Goal: Task Accomplishment & Management: Manage account settings

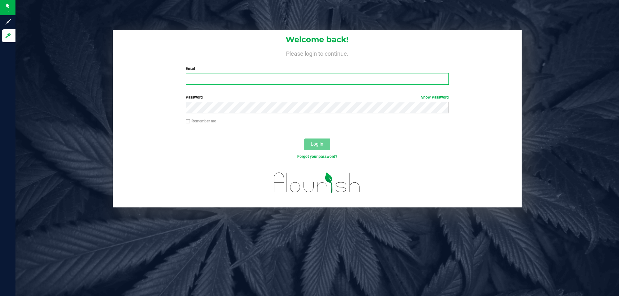
click at [232, 77] on input "Email" at bounding box center [317, 79] width 263 height 12
type input "rsiker@liveparallel.com"
click at [304, 139] on button "Log In" at bounding box center [317, 145] width 26 height 12
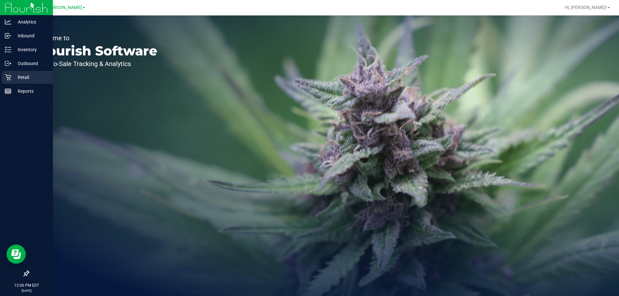
click at [13, 72] on div "Retail" at bounding box center [27, 77] width 51 height 13
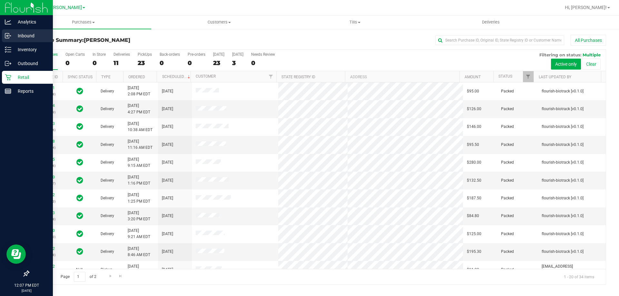
click at [20, 35] on p "Inbound" at bounding box center [30, 36] width 39 height 8
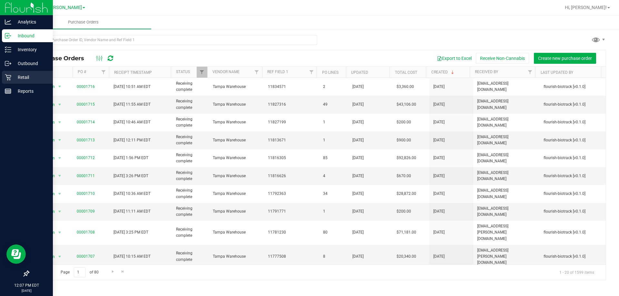
click at [23, 74] on p "Retail" at bounding box center [30, 78] width 39 height 8
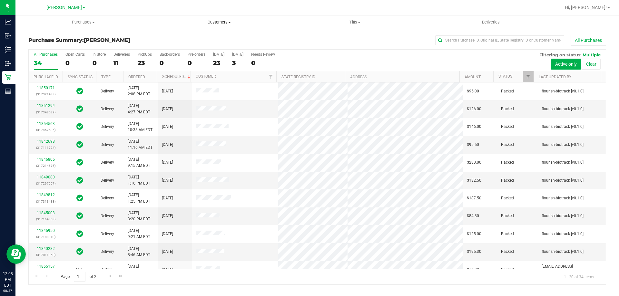
click at [213, 21] on span "Customers" at bounding box center [219, 22] width 135 height 6
click at [198, 38] on li "All customers" at bounding box center [219, 39] width 136 height 8
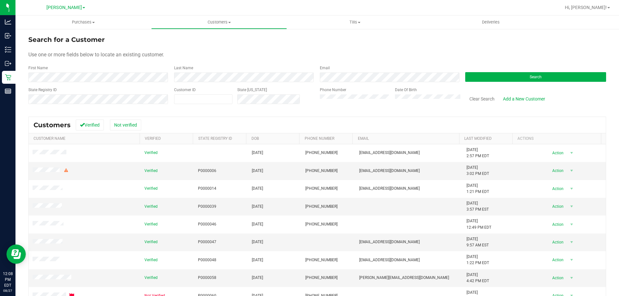
click at [197, 104] on div "Customer ID" at bounding box center [203, 98] width 58 height 23
click at [201, 99] on input "text" at bounding box center [203, 99] width 58 height 9
paste input "376388"
type input "376388"
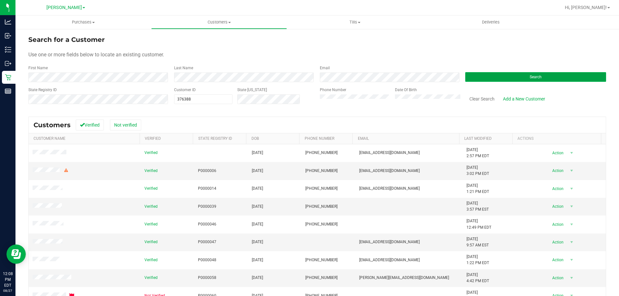
click at [478, 73] on button "Search" at bounding box center [535, 77] width 141 height 10
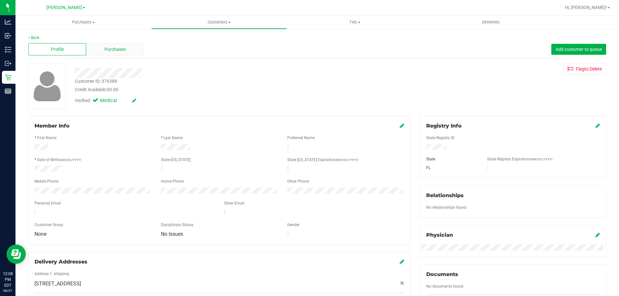
click at [128, 48] on div "Purchases" at bounding box center [115, 49] width 58 height 12
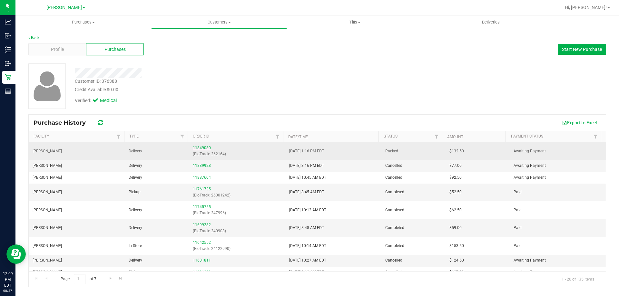
click at [198, 146] on link "11849080" at bounding box center [202, 148] width 18 height 5
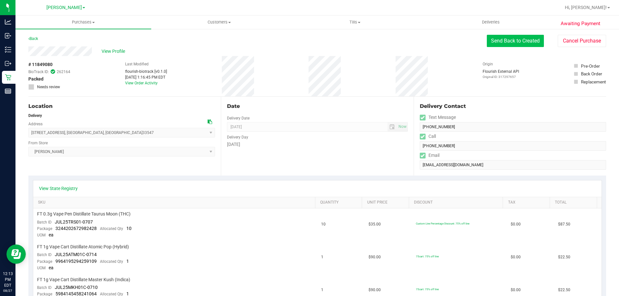
click at [503, 43] on button "Send Back to Created" at bounding box center [515, 41] width 57 height 12
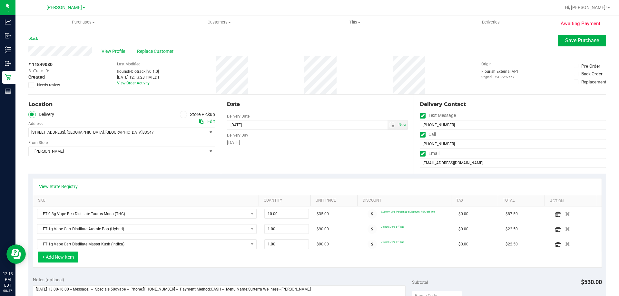
click at [73, 260] on button "+ Add New Item" at bounding box center [58, 257] width 40 height 11
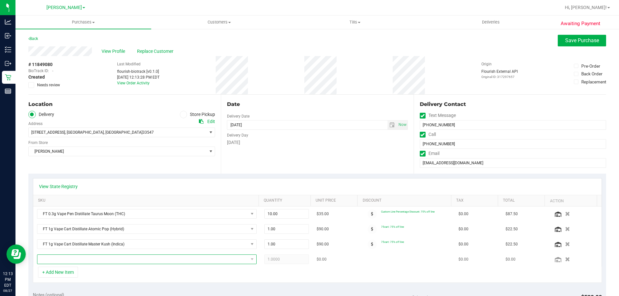
click at [183, 264] on span "NO DATA FOUND" at bounding box center [142, 259] width 211 height 9
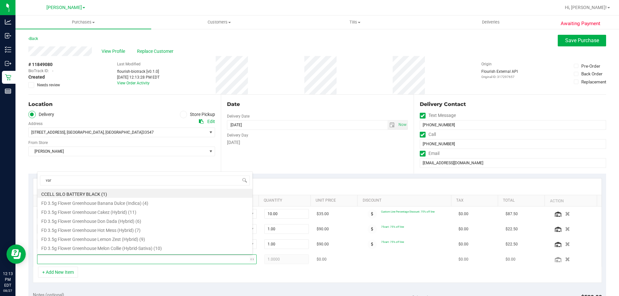
type input "vari"
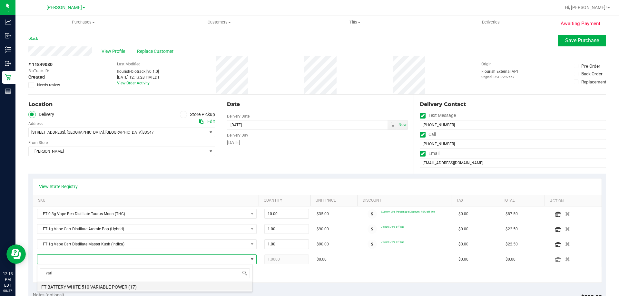
click at [189, 283] on li "FT BATTERY WHITE 510 VARIABLE POWER (17)" at bounding box center [144, 286] width 215 height 9
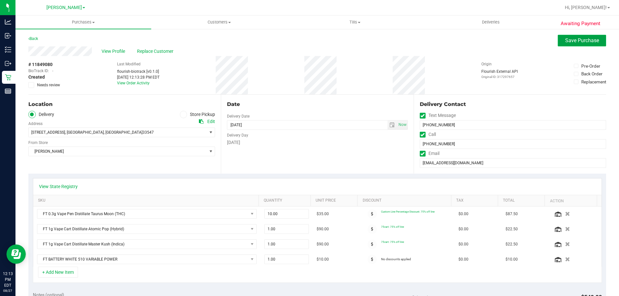
click at [575, 42] on span "Save Purchase" at bounding box center [582, 40] width 34 height 6
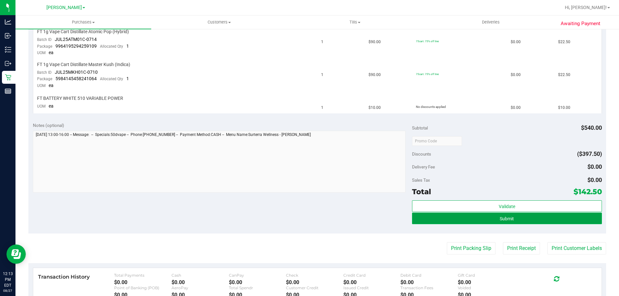
click at [537, 219] on button "Submit" at bounding box center [507, 219] width 190 height 12
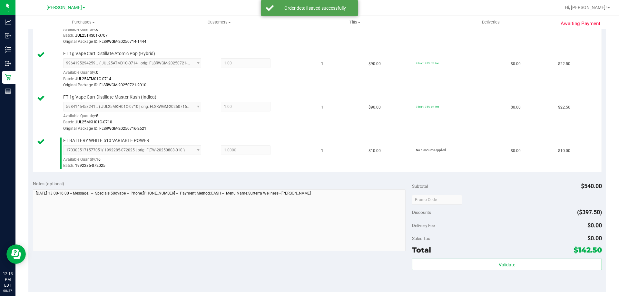
scroll to position [290, 0]
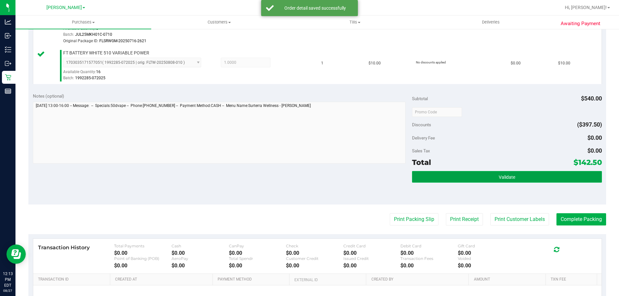
click at [513, 175] on button "Validate" at bounding box center [507, 177] width 190 height 12
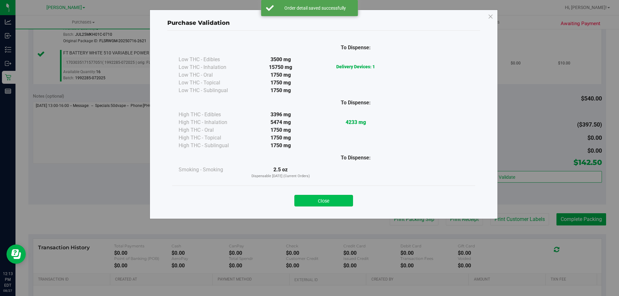
click at [346, 198] on button "Close" at bounding box center [323, 201] width 59 height 12
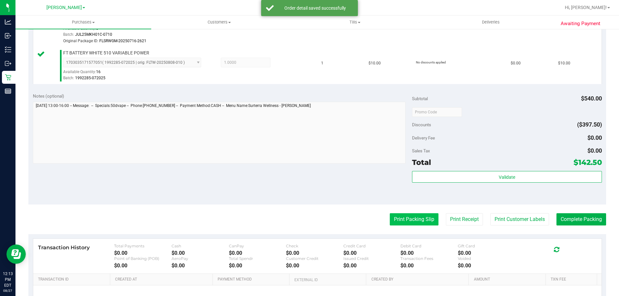
click at [424, 219] on button "Print Packing Slip" at bounding box center [414, 219] width 49 height 12
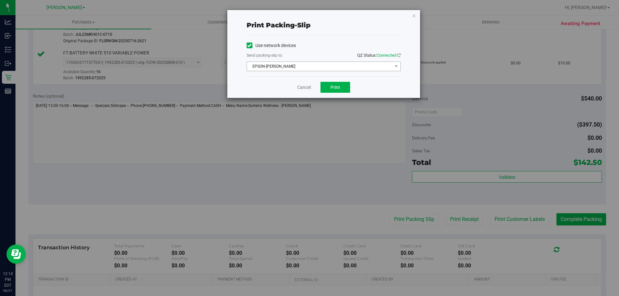
click at [324, 63] on span "EPSON-BECK" at bounding box center [319, 66] width 145 height 9
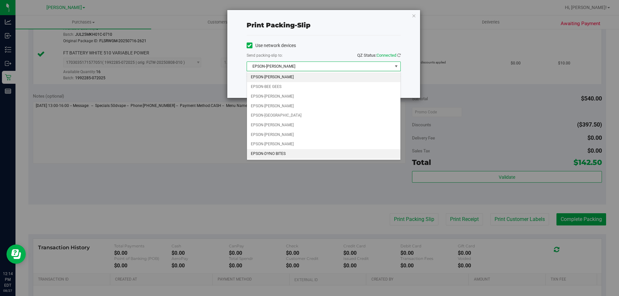
click at [325, 155] on li "EPSON-DYNO BITES" at bounding box center [324, 154] width 154 height 10
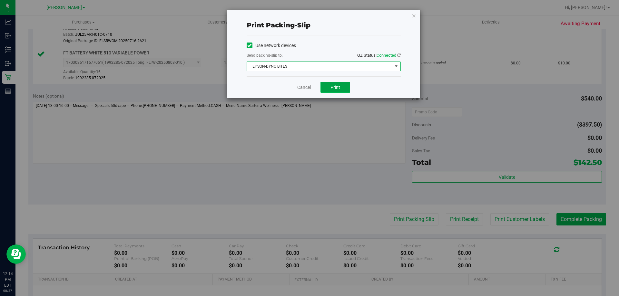
click at [338, 89] on span "Print" at bounding box center [336, 87] width 10 height 5
click at [339, 89] on span "Print" at bounding box center [336, 87] width 10 height 5
click at [332, 82] on button "Print" at bounding box center [336, 87] width 30 height 11
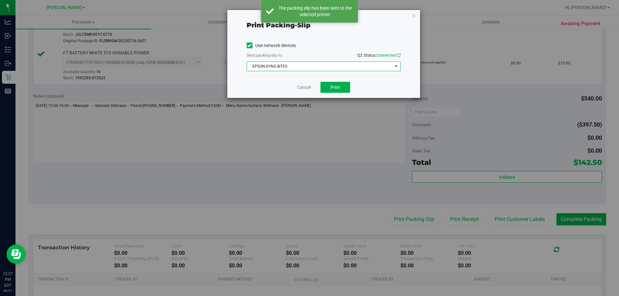
click at [286, 69] on span "EPSON-DYNO BITES" at bounding box center [319, 66] width 145 height 9
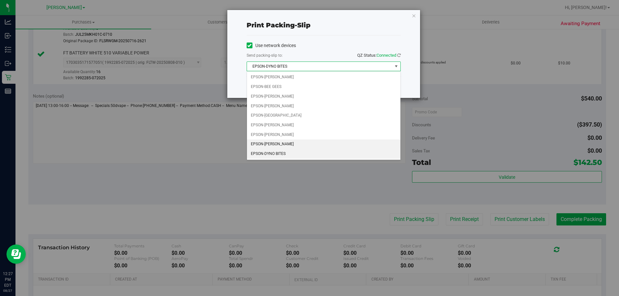
click at [289, 141] on li "EPSON-DWIGHT YOAKAM" at bounding box center [324, 145] width 154 height 10
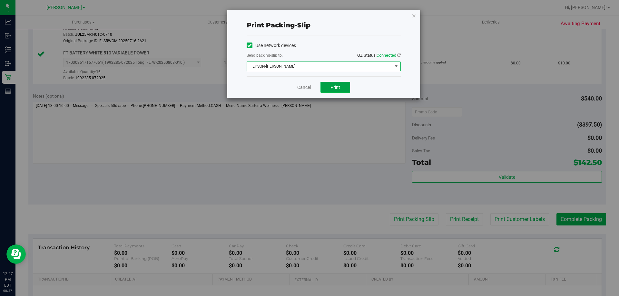
click at [343, 86] on button "Print" at bounding box center [336, 87] width 30 height 11
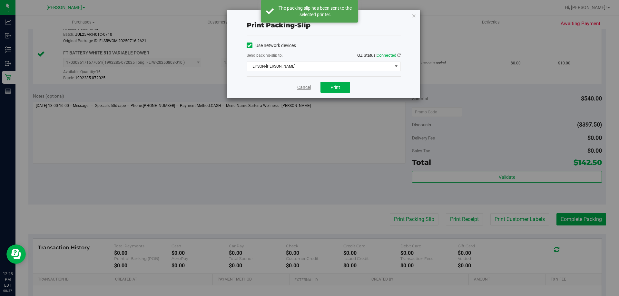
click at [297, 89] on link "Cancel" at bounding box center [304, 87] width 14 height 7
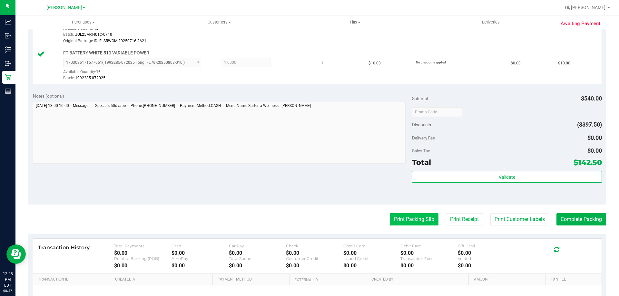
click at [416, 218] on button "Print Packing Slip" at bounding box center [414, 219] width 49 height 12
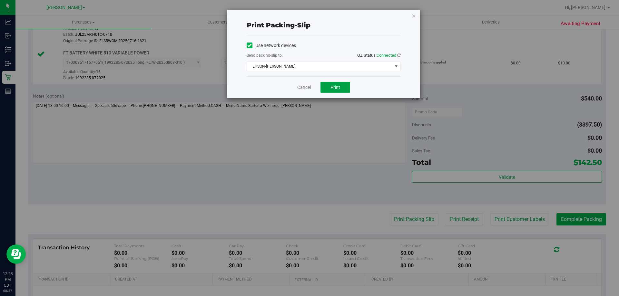
click at [332, 91] on button "Print" at bounding box center [336, 87] width 30 height 11
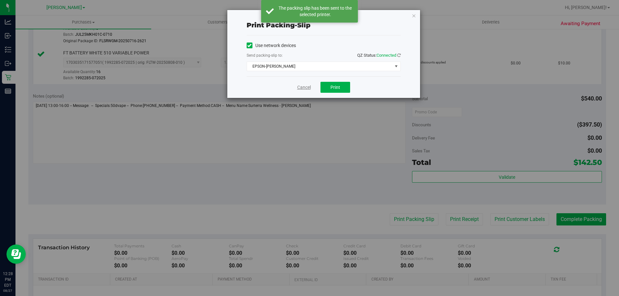
click at [306, 86] on link "Cancel" at bounding box center [304, 87] width 14 height 7
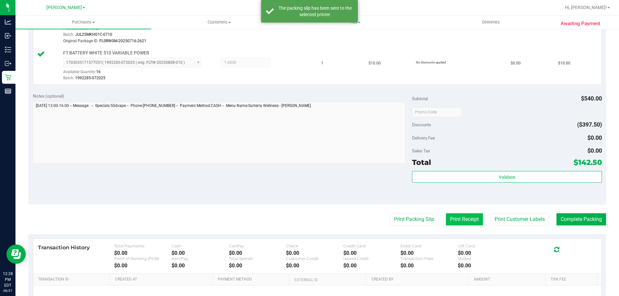
click at [457, 215] on button "Print Receipt" at bounding box center [464, 219] width 37 height 12
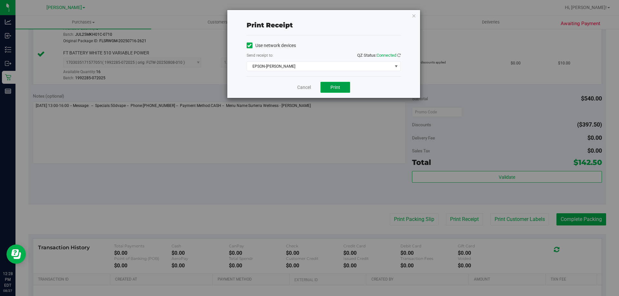
click at [345, 91] on button "Print" at bounding box center [336, 87] width 30 height 11
click at [302, 86] on link "Cancel" at bounding box center [304, 87] width 14 height 7
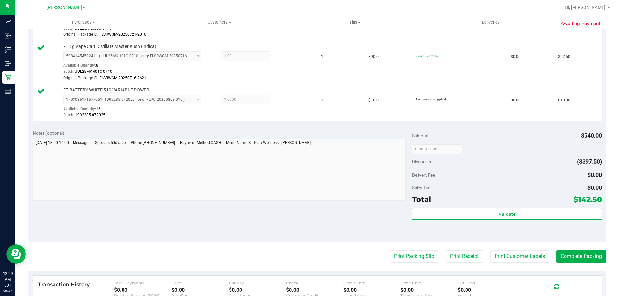
scroll to position [267, 0]
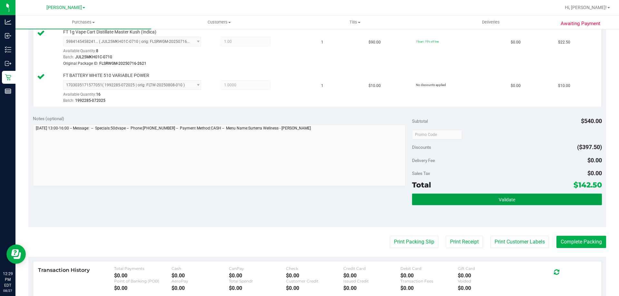
click at [534, 197] on button "Validate" at bounding box center [507, 200] width 190 height 12
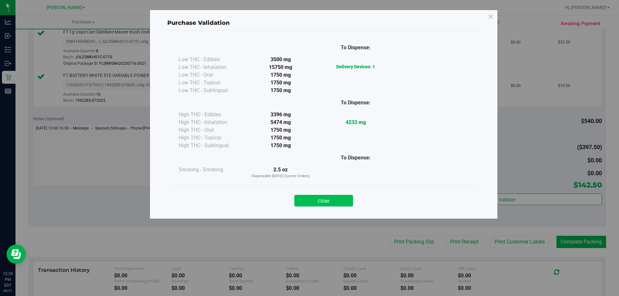
click at [336, 206] on button "Close" at bounding box center [323, 201] width 59 height 12
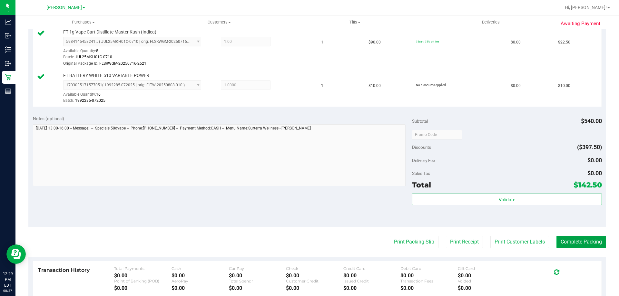
click at [592, 243] on button "Complete Packing" at bounding box center [582, 242] width 50 height 12
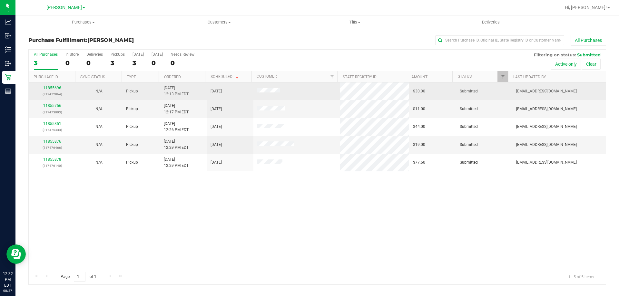
click at [53, 86] on link "11855696" at bounding box center [52, 88] width 18 height 5
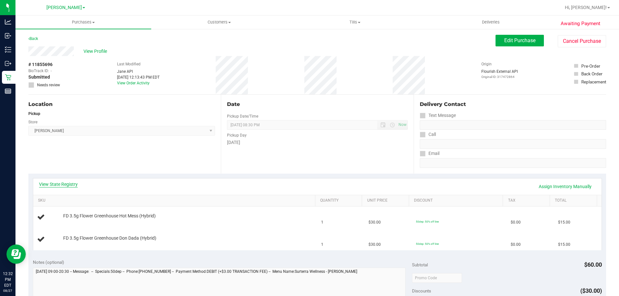
click at [73, 185] on link "View State Registry" at bounding box center [58, 184] width 39 height 6
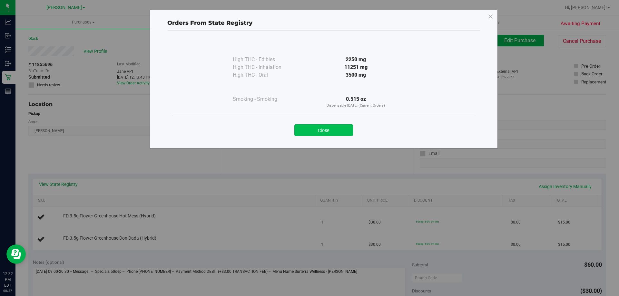
click at [339, 135] on button "Close" at bounding box center [323, 130] width 59 height 12
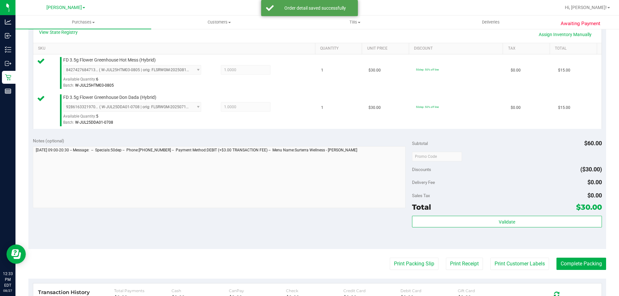
scroll to position [162, 0]
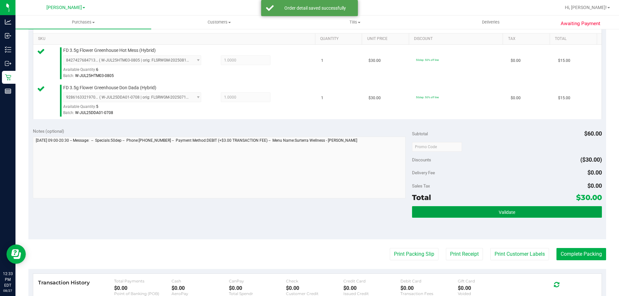
click at [499, 214] on span "Validate" at bounding box center [507, 212] width 16 height 5
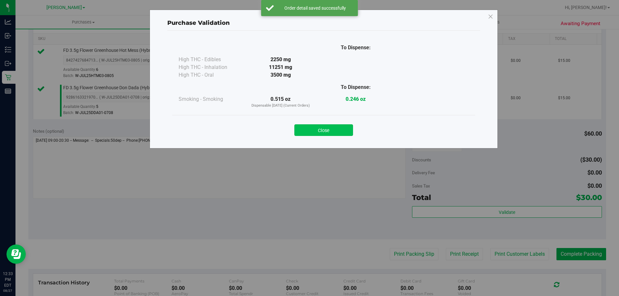
click at [334, 131] on button "Close" at bounding box center [323, 130] width 59 height 12
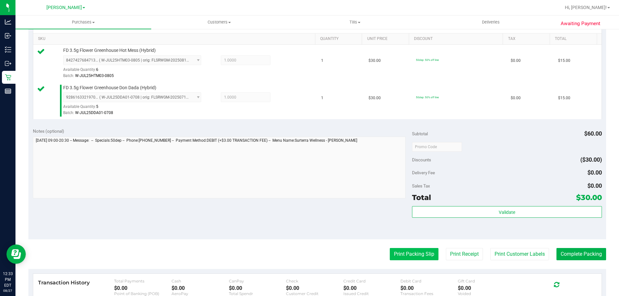
click at [408, 255] on button "Print Packing Slip" at bounding box center [414, 254] width 49 height 12
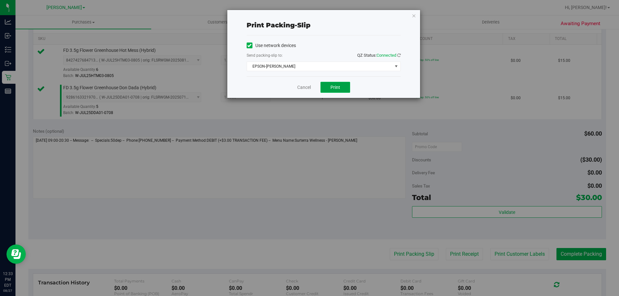
click at [340, 92] on button "Print" at bounding box center [336, 87] width 30 height 11
click at [306, 85] on link "Cancel" at bounding box center [304, 87] width 14 height 7
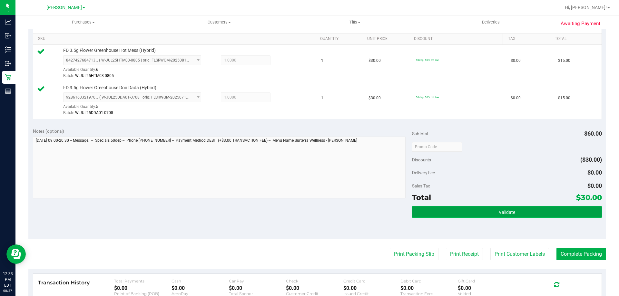
click at [529, 216] on button "Validate" at bounding box center [507, 212] width 190 height 12
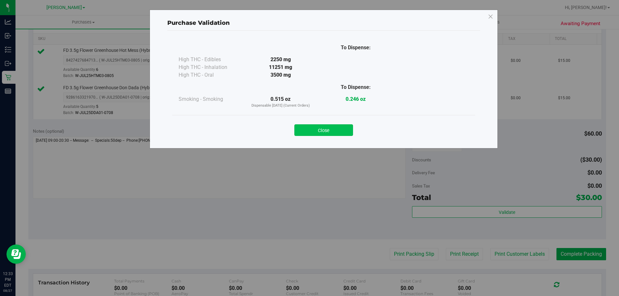
click at [348, 130] on button "Close" at bounding box center [323, 130] width 59 height 12
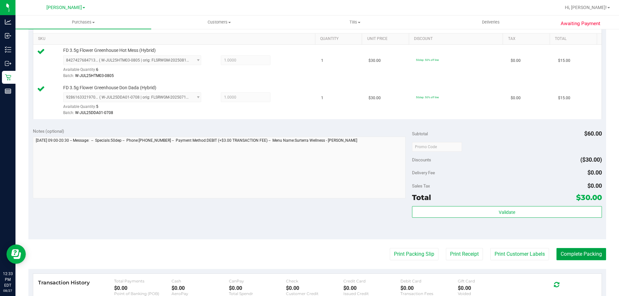
click at [589, 261] on button "Complete Packing" at bounding box center [582, 254] width 50 height 12
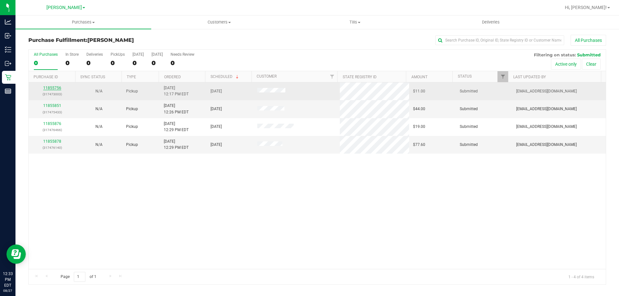
click at [53, 87] on link "11855756" at bounding box center [52, 88] width 18 height 5
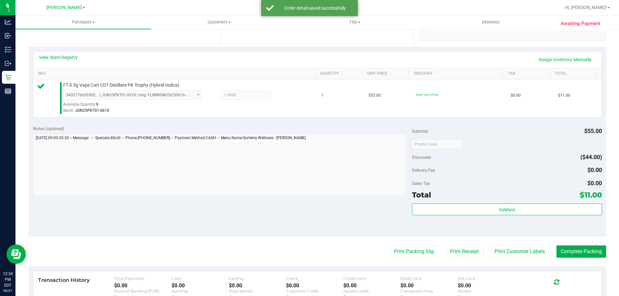
scroll to position [160, 0]
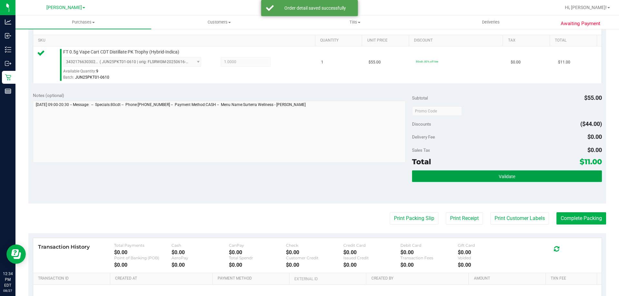
click at [527, 173] on button "Validate" at bounding box center [507, 177] width 190 height 12
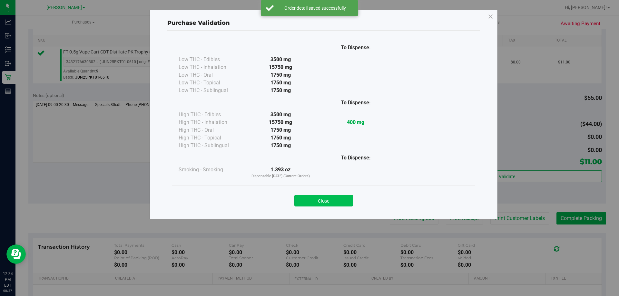
click at [339, 197] on button "Close" at bounding box center [323, 201] width 59 height 12
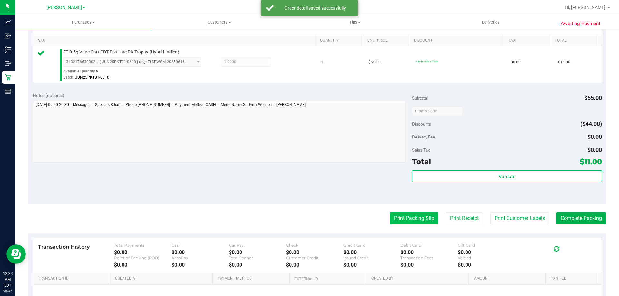
click at [422, 219] on button "Print Packing Slip" at bounding box center [414, 219] width 49 height 12
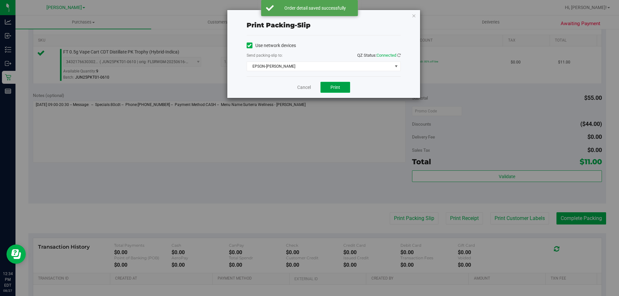
click at [350, 88] on button "Print" at bounding box center [336, 87] width 30 height 11
click at [303, 90] on link "Cancel" at bounding box center [304, 87] width 14 height 7
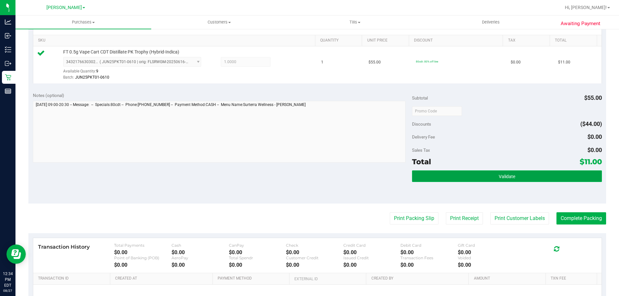
click at [499, 181] on button "Validate" at bounding box center [507, 177] width 190 height 12
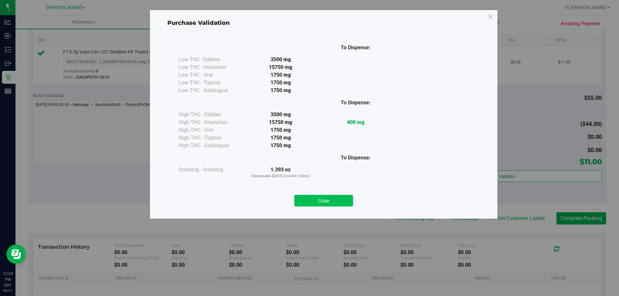
click at [345, 201] on button "Close" at bounding box center [323, 201] width 59 height 12
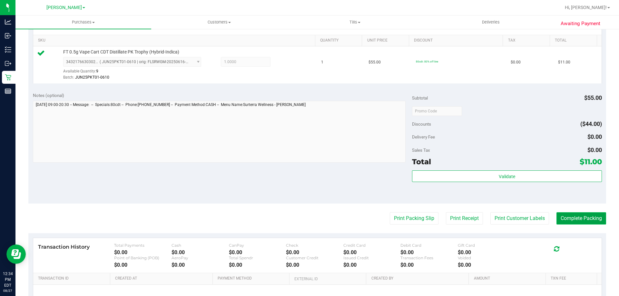
click at [586, 213] on button "Complete Packing" at bounding box center [582, 219] width 50 height 12
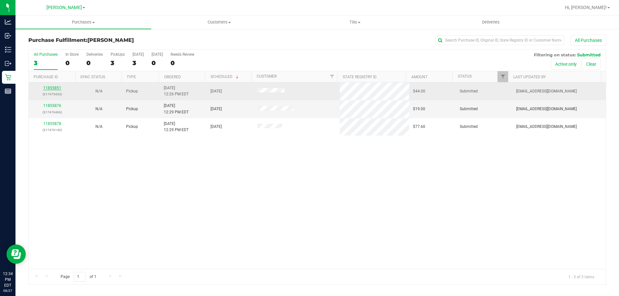
click at [57, 90] on link "11855851" at bounding box center [52, 88] width 18 height 5
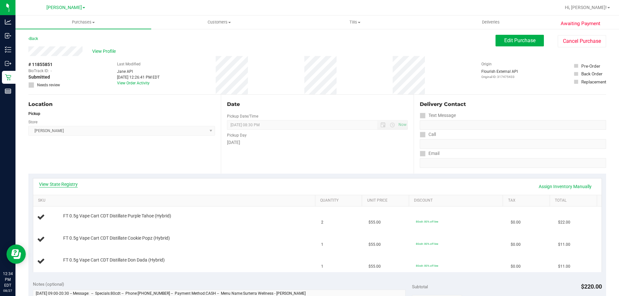
click at [70, 185] on link "View State Registry" at bounding box center [58, 184] width 39 height 6
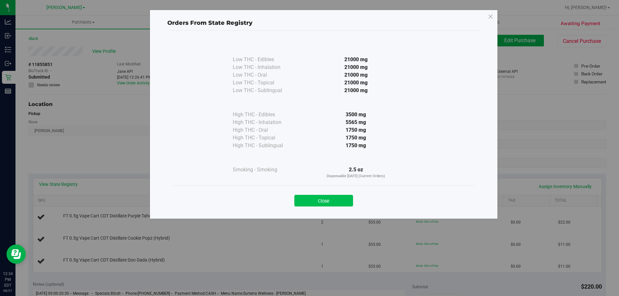
click at [349, 196] on button "Close" at bounding box center [323, 201] width 59 height 12
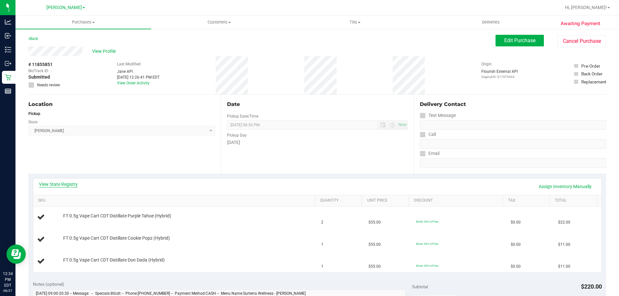
click at [60, 183] on link "View State Registry" at bounding box center [58, 184] width 39 height 6
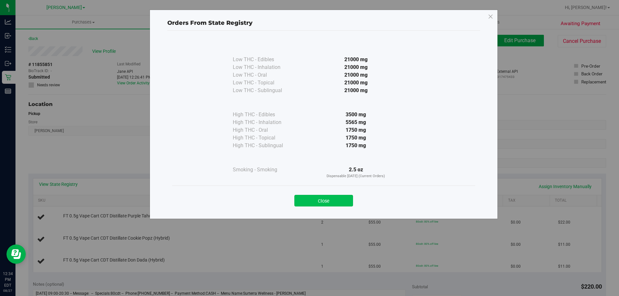
click at [341, 198] on button "Close" at bounding box center [323, 201] width 59 height 12
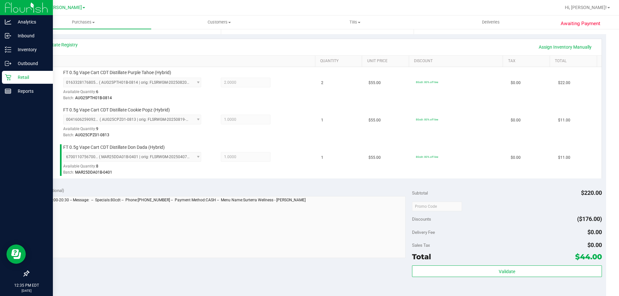
scroll to position [157, 0]
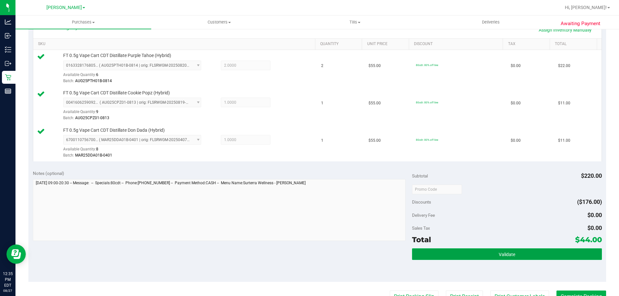
click at [521, 252] on button "Validate" at bounding box center [507, 255] width 190 height 12
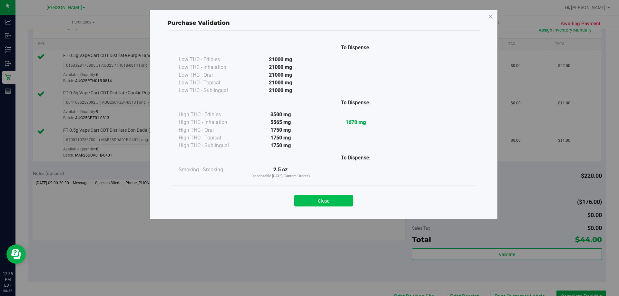
click at [335, 203] on button "Close" at bounding box center [323, 201] width 59 height 12
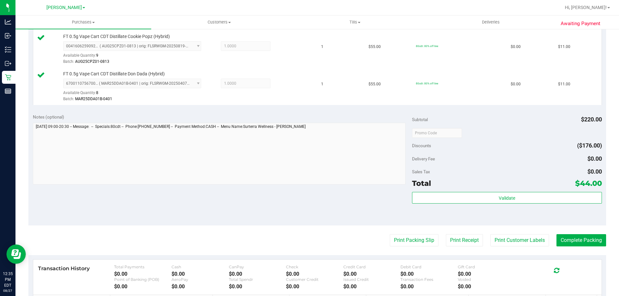
scroll to position [246, 0]
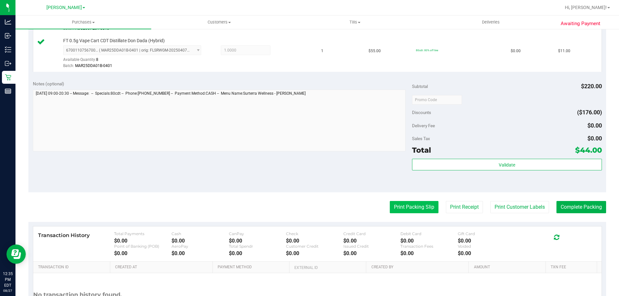
click at [418, 208] on button "Print Packing Slip" at bounding box center [414, 207] width 49 height 12
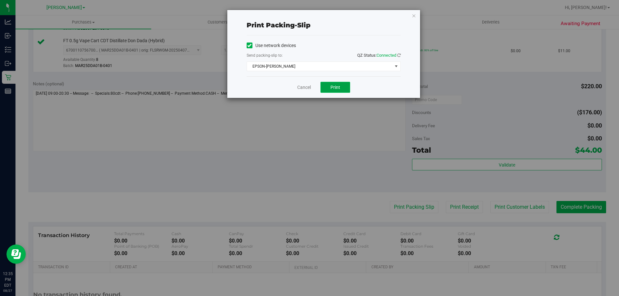
click at [346, 92] on button "Print" at bounding box center [336, 87] width 30 height 11
click at [307, 90] on link "Cancel" at bounding box center [304, 87] width 14 height 7
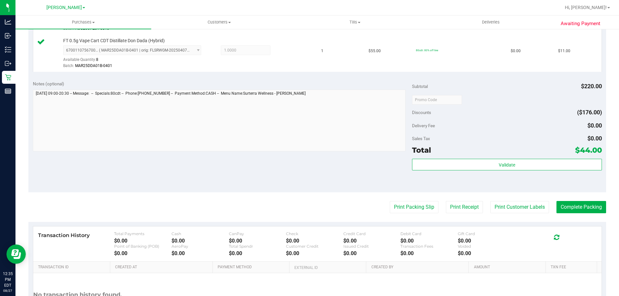
click at [548, 181] on div "Validate" at bounding box center [507, 173] width 190 height 29
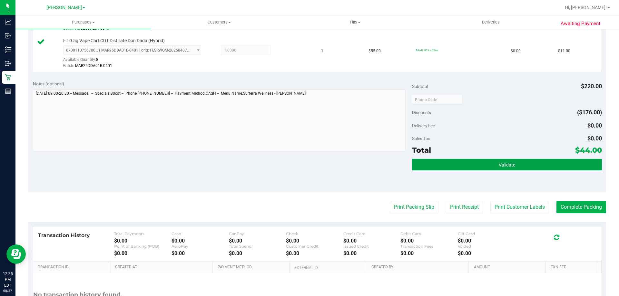
click at [548, 169] on button "Validate" at bounding box center [507, 165] width 190 height 12
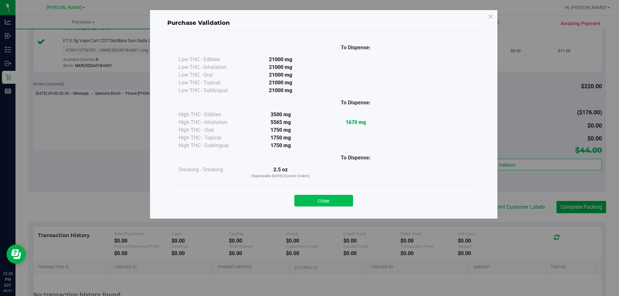
click at [337, 198] on button "Close" at bounding box center [323, 201] width 59 height 12
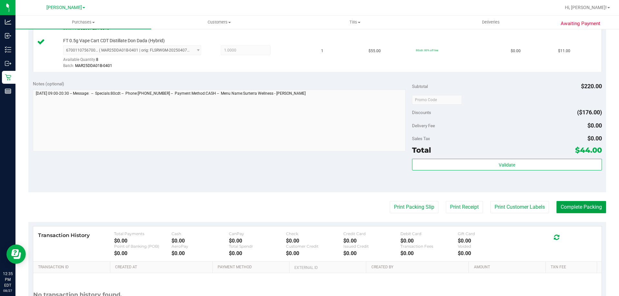
click at [595, 211] on button "Complete Packing" at bounding box center [582, 207] width 50 height 12
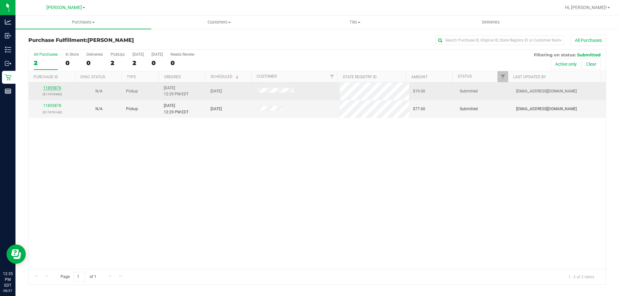
click at [56, 88] on link "11855876" at bounding box center [52, 88] width 18 height 5
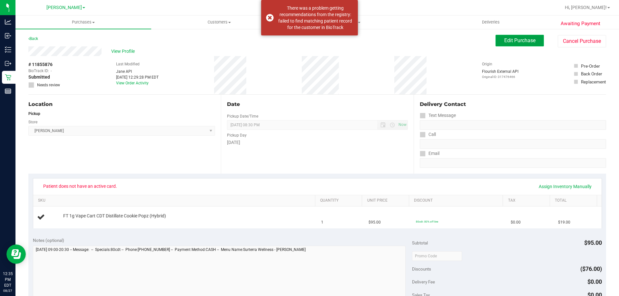
click at [498, 40] on button "Edit Purchase" at bounding box center [520, 41] width 48 height 12
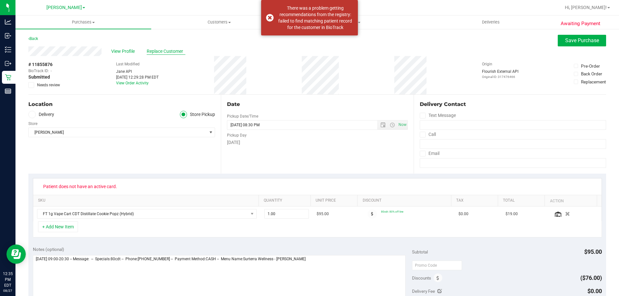
click at [175, 53] on span "Replace Customer" at bounding box center [166, 51] width 39 height 7
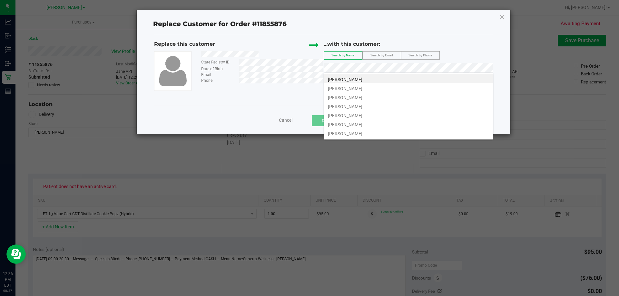
click at [302, 59] on div "Replace this customer State Registry ID Date of Birth Email Phone ...with this …" at bounding box center [323, 65] width 339 height 51
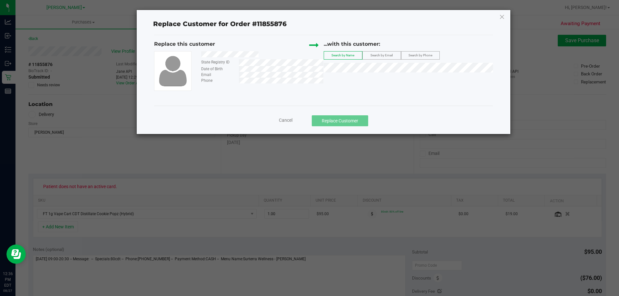
click at [412, 55] on span "Search by Phone" at bounding box center [421, 56] width 24 height 4
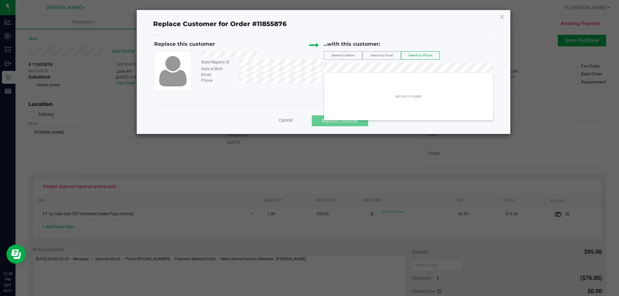
click at [263, 89] on div "State Registry ID Date of Birth Email Phone" at bounding box center [239, 71] width 170 height 40
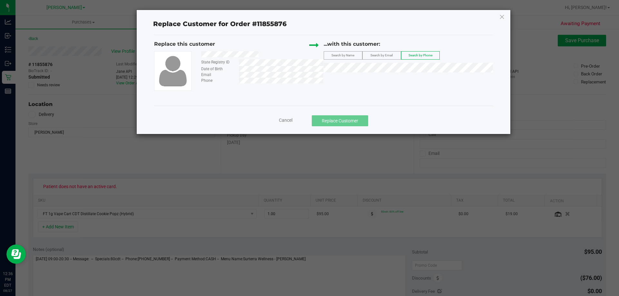
click at [283, 122] on span "Cancel" at bounding box center [286, 120] width 14 height 5
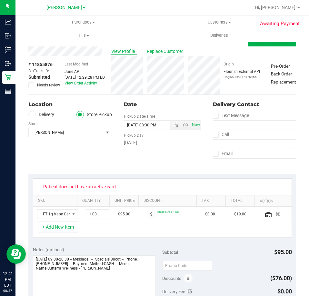
click at [126, 49] on span "View Profile" at bounding box center [124, 51] width 26 height 7
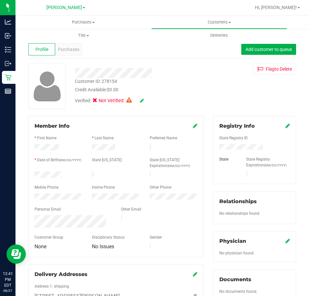
click at [143, 98] on link at bounding box center [142, 100] width 4 height 5
click at [141, 104] on div "Verified: Medical" at bounding box center [109, 101] width 69 height 8
click at [141, 101] on icon at bounding box center [141, 101] width 5 height 5
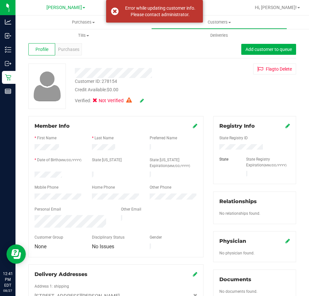
click at [285, 125] on icon at bounding box center [287, 125] width 5 height 5
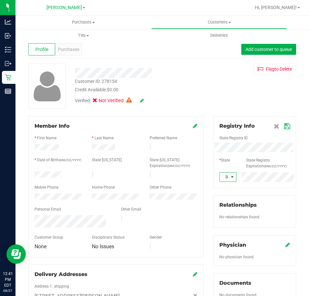
click at [222, 178] on span "Select state" at bounding box center [224, 177] width 8 height 9
click at [222, 191] on li "FL" at bounding box center [224, 190] width 16 height 11
click at [284, 128] on icon at bounding box center [287, 126] width 6 height 5
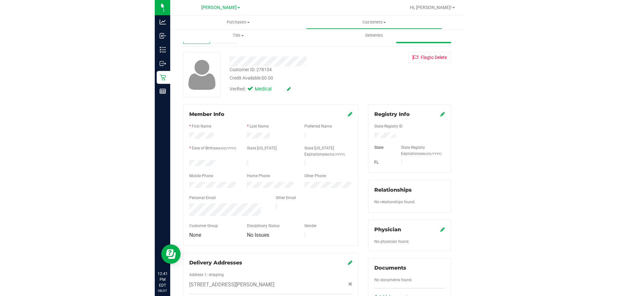
scroll to position [0, 0]
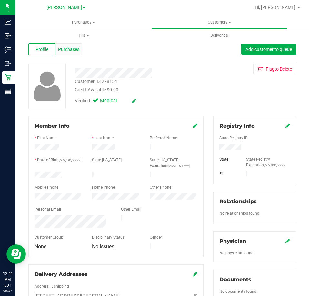
click at [65, 48] on span "Purchases" at bounding box center [68, 49] width 21 height 7
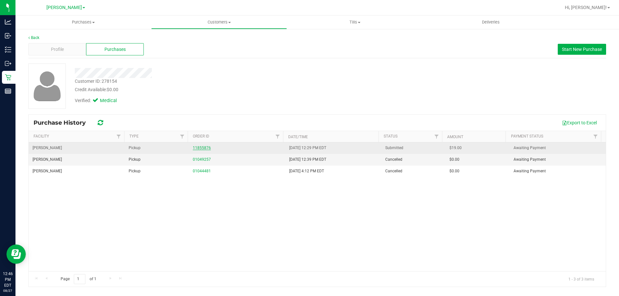
click at [206, 149] on link "11855876" at bounding box center [202, 148] width 18 height 5
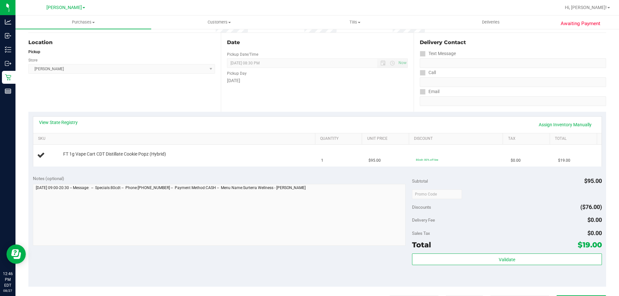
scroll to position [64, 0]
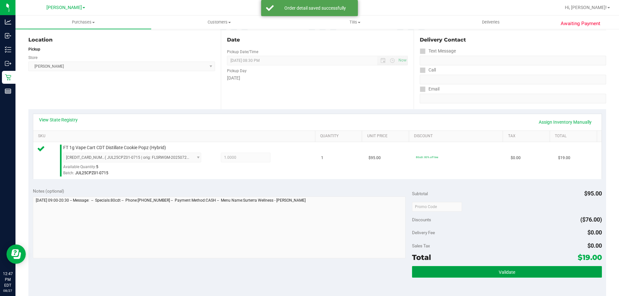
click at [512, 273] on button "Validate" at bounding box center [507, 272] width 190 height 12
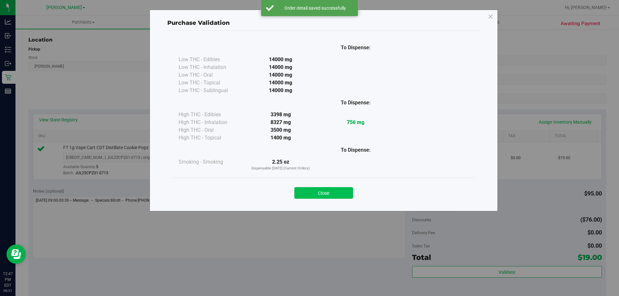
click at [329, 198] on button "Close" at bounding box center [323, 193] width 59 height 12
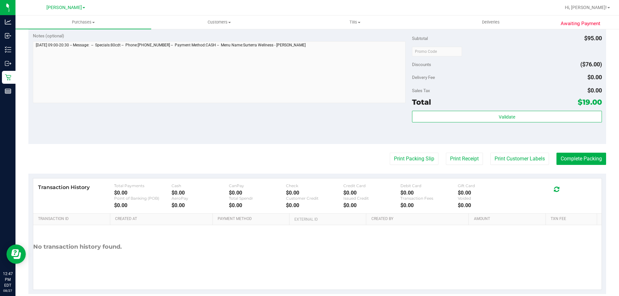
scroll to position [231, 0]
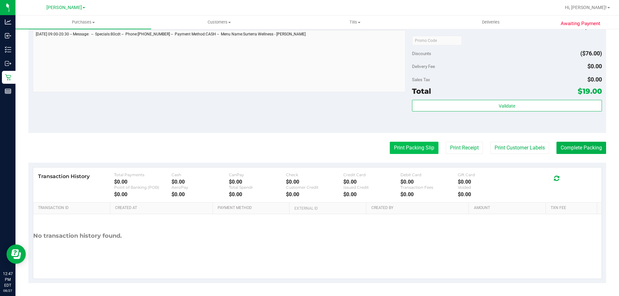
click at [411, 147] on button "Print Packing Slip" at bounding box center [414, 148] width 49 height 12
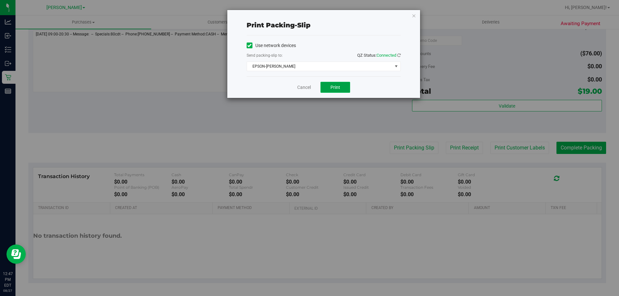
click at [343, 90] on button "Print" at bounding box center [336, 87] width 30 height 11
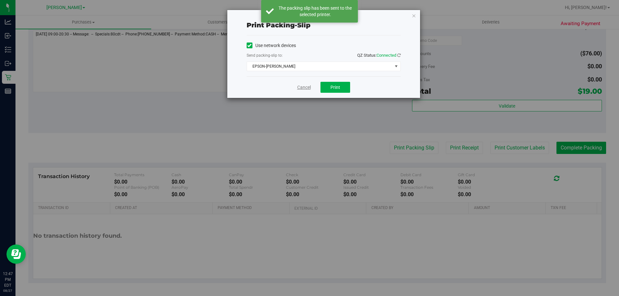
click at [301, 89] on link "Cancel" at bounding box center [304, 87] width 14 height 7
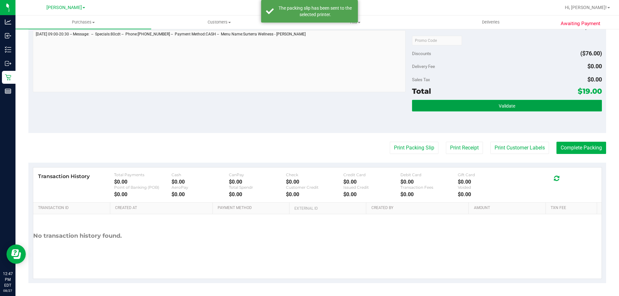
click at [509, 106] on span "Validate" at bounding box center [507, 106] width 16 height 5
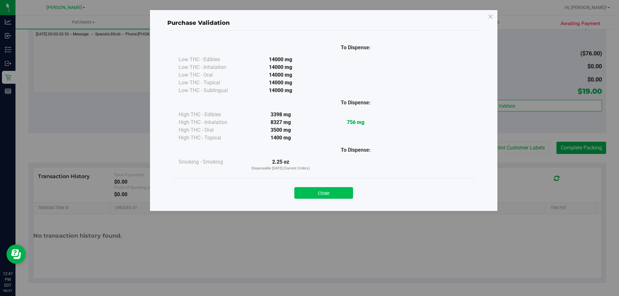
click at [340, 192] on button "Close" at bounding box center [323, 193] width 59 height 12
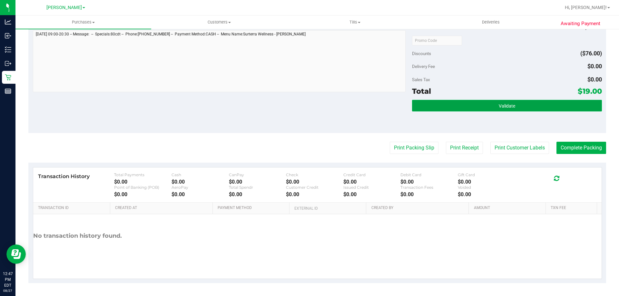
click at [499, 108] on span "Validate" at bounding box center [507, 106] width 16 height 5
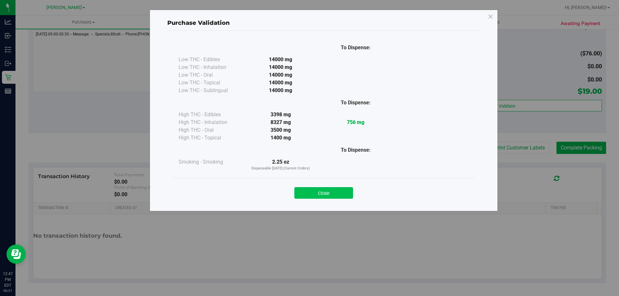
click at [340, 195] on button "Close" at bounding box center [323, 193] width 59 height 12
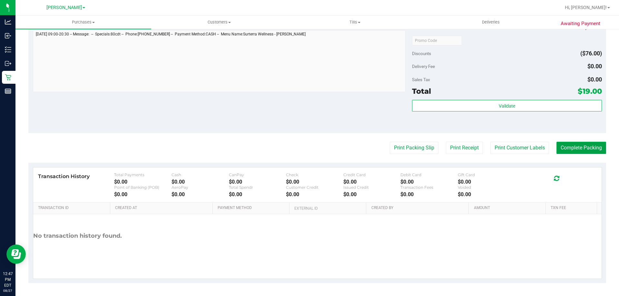
click at [586, 152] on button "Complete Packing" at bounding box center [582, 148] width 50 height 12
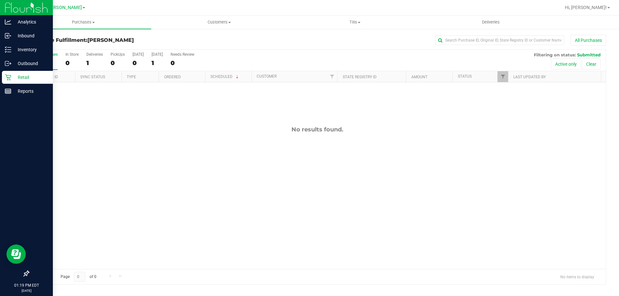
click at [15, 74] on p "Retail" at bounding box center [30, 78] width 39 height 8
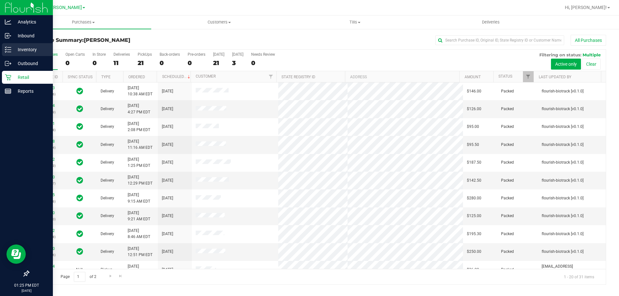
click at [8, 49] on icon at bounding box center [8, 49] width 6 height 6
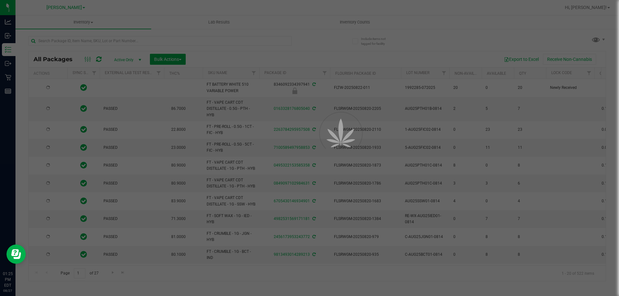
click at [167, 42] on div at bounding box center [309, 148] width 619 height 296
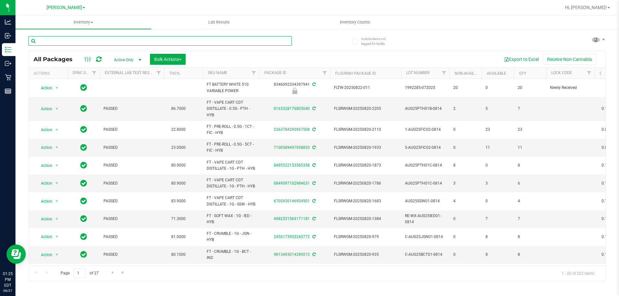
click at [167, 41] on input "text" at bounding box center [159, 41] width 263 height 10
paste input "W-JUL25ARZ01-0721"
type input "W-JUL25ARZ01-0721"
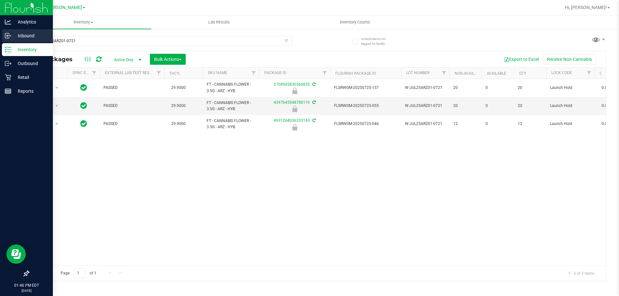
click at [17, 32] on p "Inbound" at bounding box center [30, 36] width 39 height 8
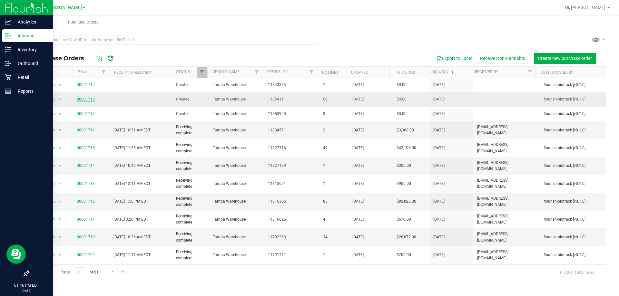
click at [85, 97] on link "00001718" at bounding box center [86, 99] width 18 height 5
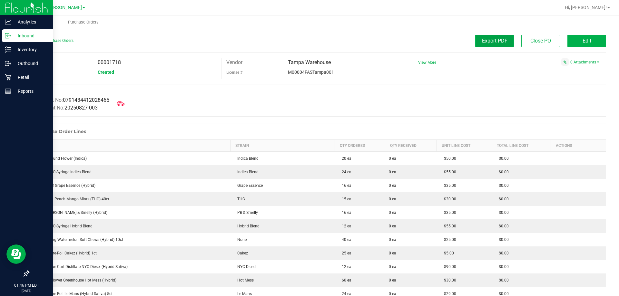
click at [490, 41] on span "Export PDF" at bounding box center [494, 41] width 25 height 6
click at [23, 34] on p "Inbound" at bounding box center [30, 36] width 39 height 8
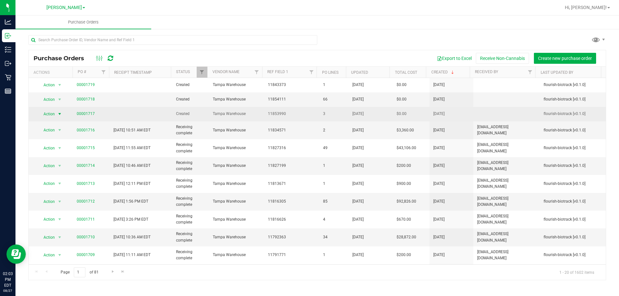
click at [54, 113] on span "Action" at bounding box center [46, 114] width 17 height 9
click at [88, 112] on link "00001717" at bounding box center [86, 114] width 18 height 5
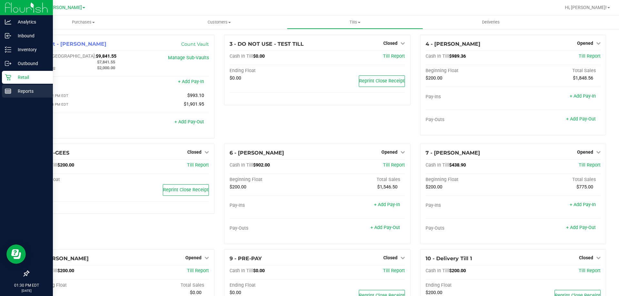
click at [17, 91] on p "Reports" at bounding box center [30, 91] width 39 height 8
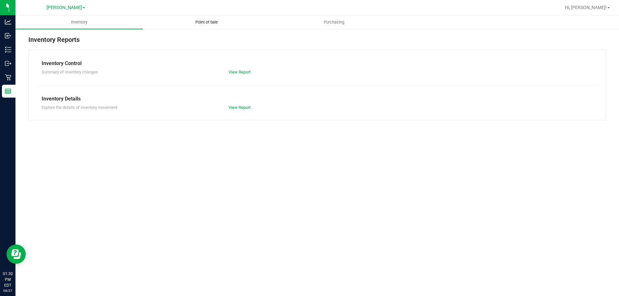
click at [209, 22] on span "Point of Sale" at bounding box center [207, 22] width 40 height 6
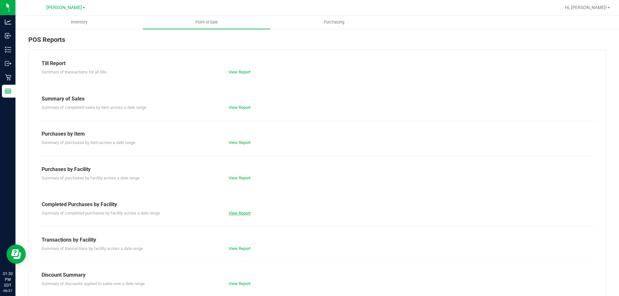
click at [248, 213] on link "View Report" at bounding box center [240, 213] width 22 height 5
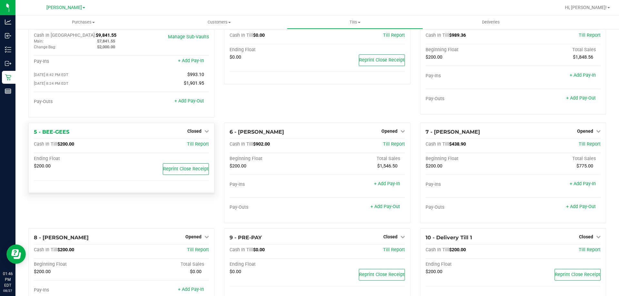
scroll to position [32, 0]
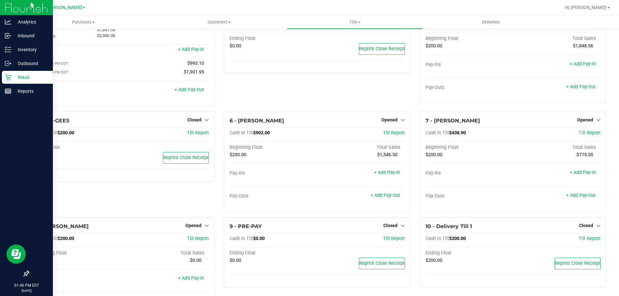
click at [13, 76] on p "Retail" at bounding box center [30, 78] width 39 height 8
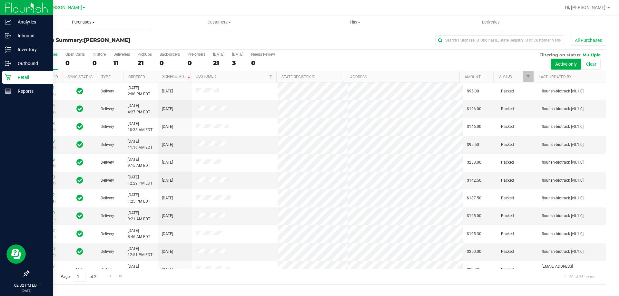
click at [81, 20] on span "Purchases" at bounding box center [83, 22] width 136 height 6
click at [70, 46] on li "Fulfillment" at bounding box center [83, 47] width 136 height 8
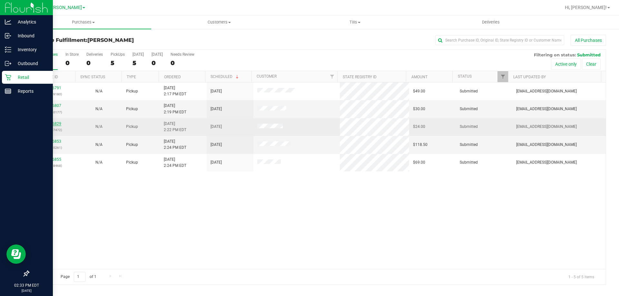
click at [57, 124] on link "11856829" at bounding box center [52, 124] width 18 height 5
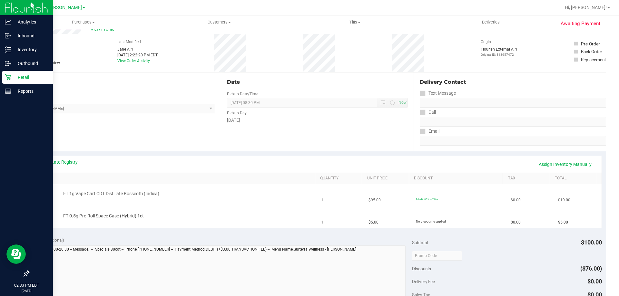
scroll to position [32, 0]
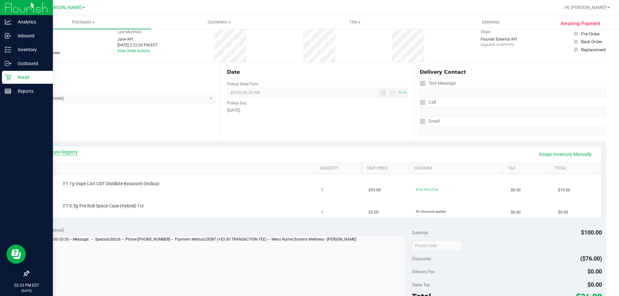
click at [74, 152] on link "View State Registry" at bounding box center [58, 152] width 39 height 6
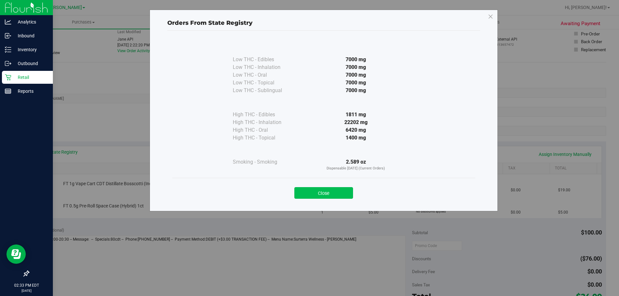
click at [337, 193] on button "Close" at bounding box center [323, 193] width 59 height 12
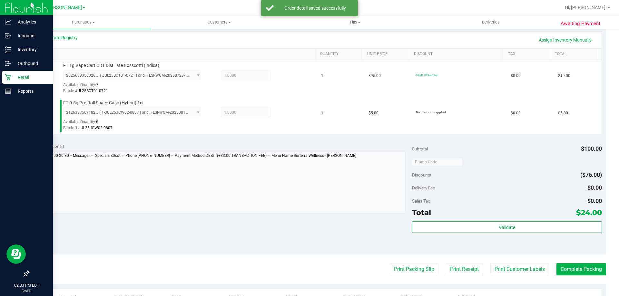
scroll to position [164, 0]
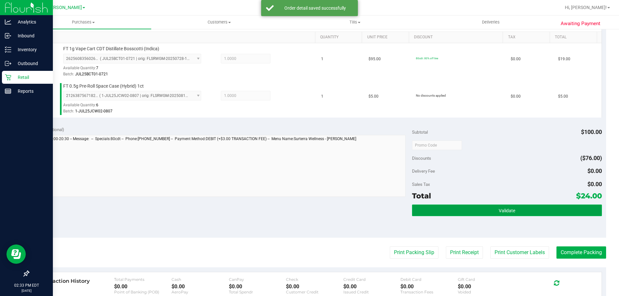
click at [524, 210] on button "Validate" at bounding box center [507, 211] width 190 height 12
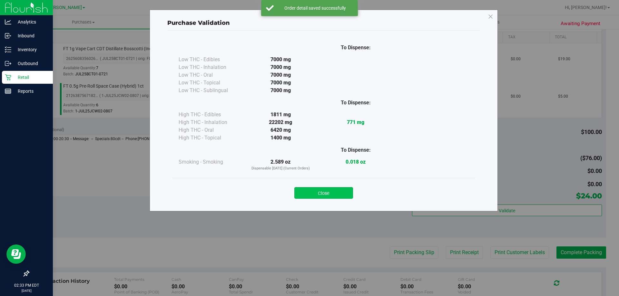
click at [333, 190] on button "Close" at bounding box center [323, 193] width 59 height 12
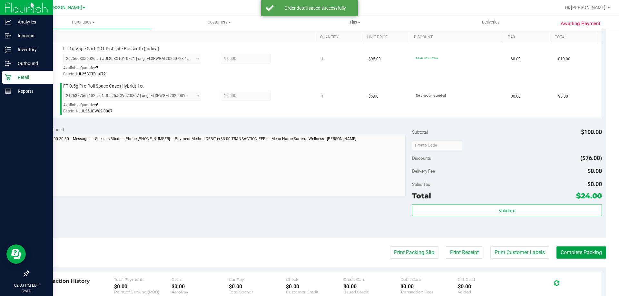
click at [572, 252] on button "Complete Packing" at bounding box center [582, 253] width 50 height 12
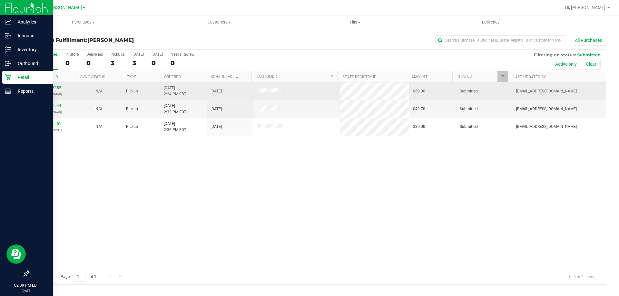
click at [60, 88] on link "11856855" at bounding box center [52, 88] width 18 height 5
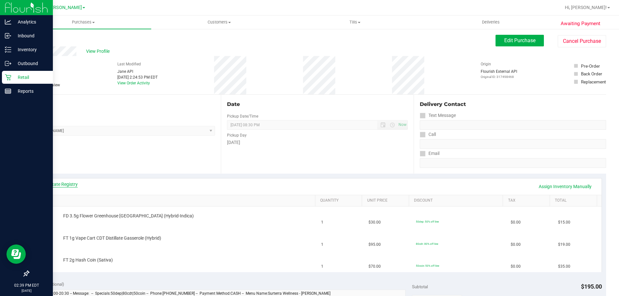
click at [65, 186] on link "View State Registry" at bounding box center [58, 184] width 39 height 6
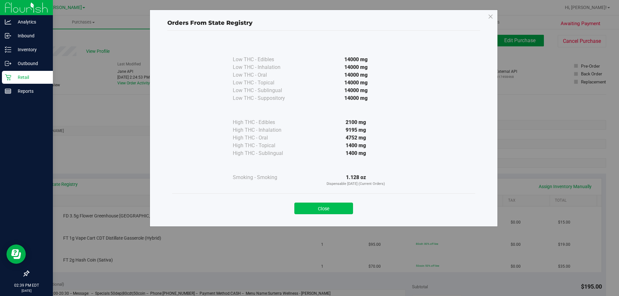
click at [321, 214] on button "Close" at bounding box center [323, 209] width 59 height 12
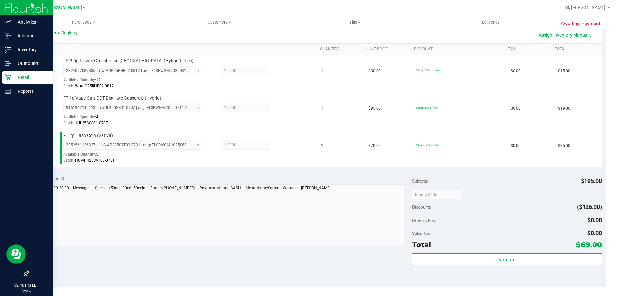
scroll to position [215, 0]
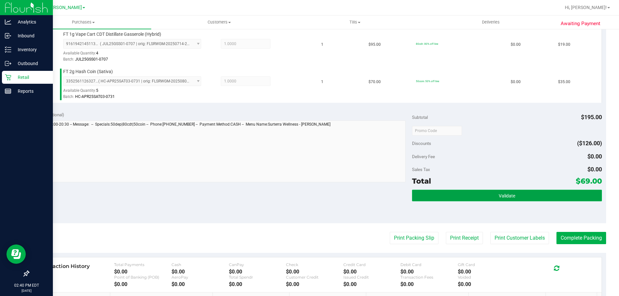
click at [500, 196] on span "Validate" at bounding box center [507, 195] width 16 height 5
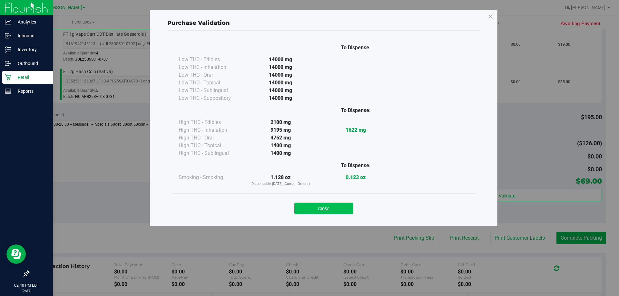
click at [337, 206] on button "Close" at bounding box center [323, 209] width 59 height 12
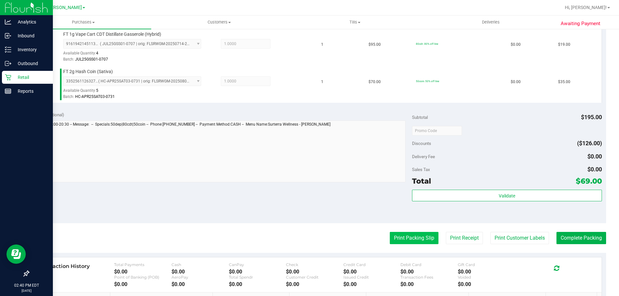
click at [410, 241] on button "Print Packing Slip" at bounding box center [414, 238] width 49 height 12
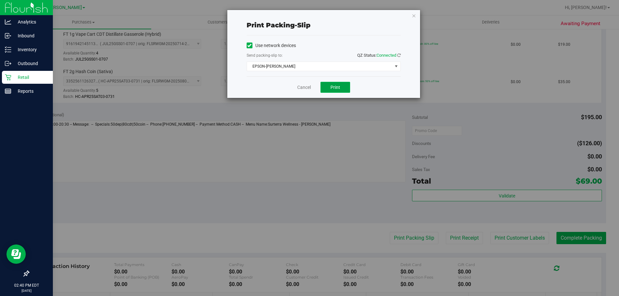
click at [336, 89] on span "Print" at bounding box center [336, 87] width 10 height 5
click at [305, 87] on link "Cancel" at bounding box center [304, 87] width 14 height 7
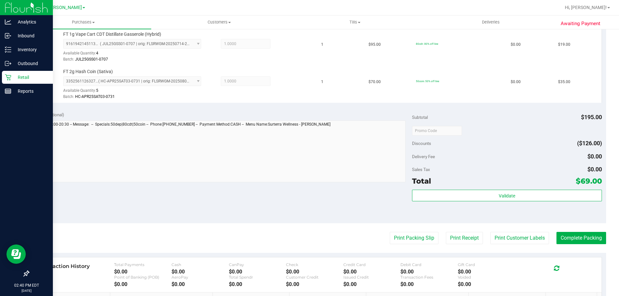
scroll to position [214, 0]
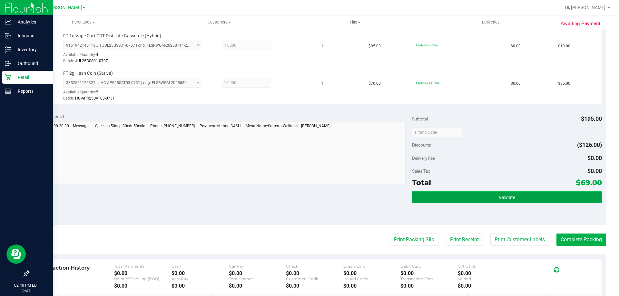
click at [557, 193] on button "Validate" at bounding box center [507, 198] width 190 height 12
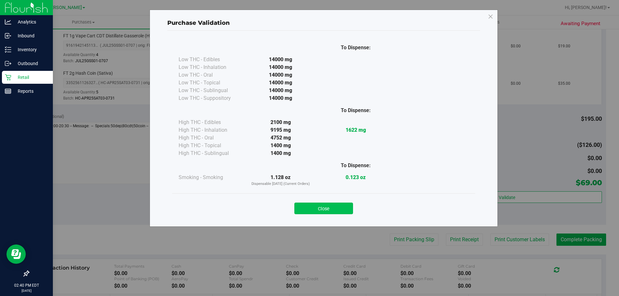
click at [337, 212] on button "Close" at bounding box center [323, 209] width 59 height 12
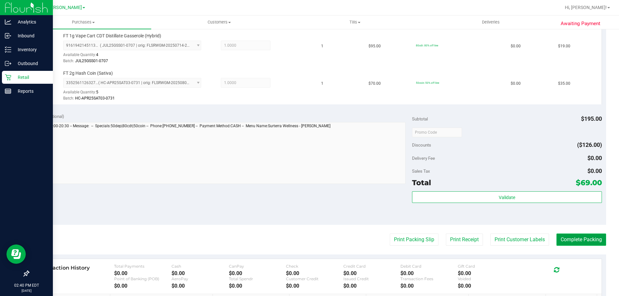
click at [580, 238] on button "Complete Packing" at bounding box center [582, 240] width 50 height 12
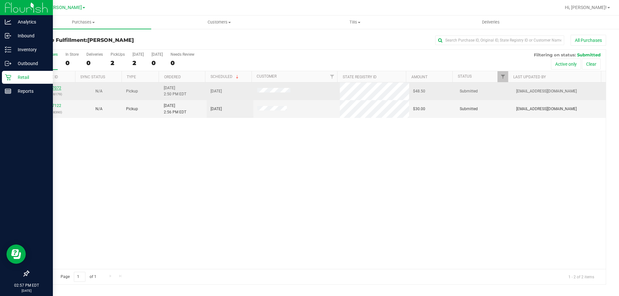
click at [59, 88] on link "11857072" at bounding box center [52, 88] width 18 height 5
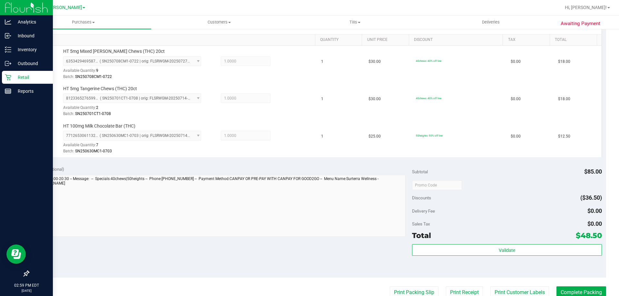
scroll to position [173, 0]
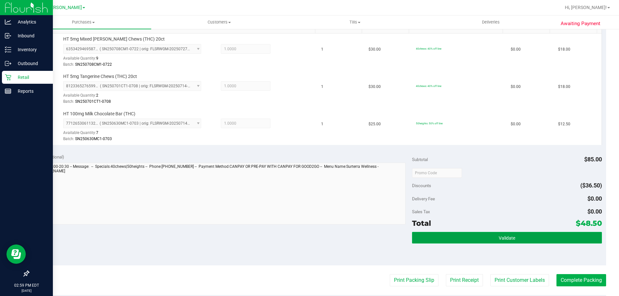
click at [492, 235] on button "Validate" at bounding box center [507, 238] width 190 height 12
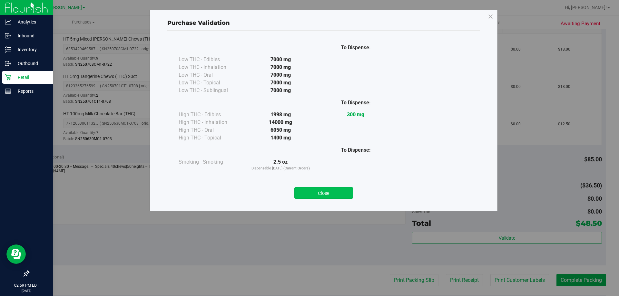
click at [340, 197] on button "Close" at bounding box center [323, 193] width 59 height 12
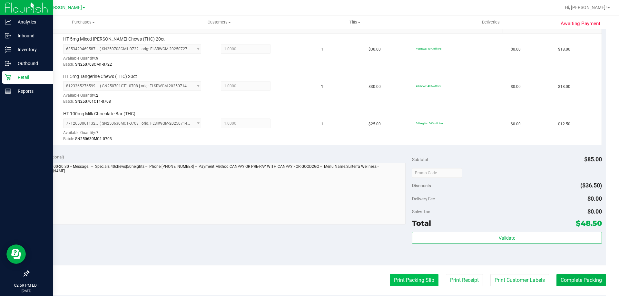
click at [403, 283] on button "Print Packing Slip" at bounding box center [414, 280] width 49 height 12
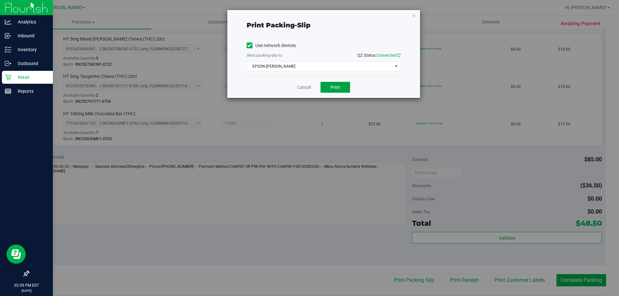
click at [338, 92] on button "Print" at bounding box center [336, 87] width 30 height 11
click at [306, 86] on link "Cancel" at bounding box center [304, 87] width 14 height 7
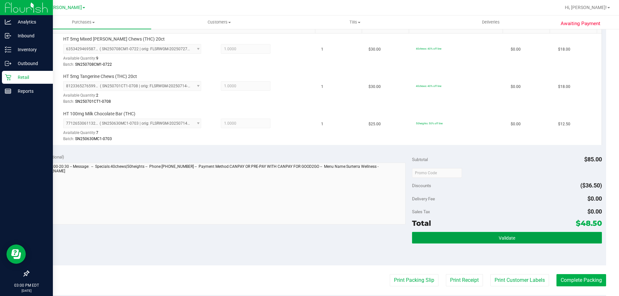
click at [524, 239] on button "Validate" at bounding box center [507, 238] width 190 height 12
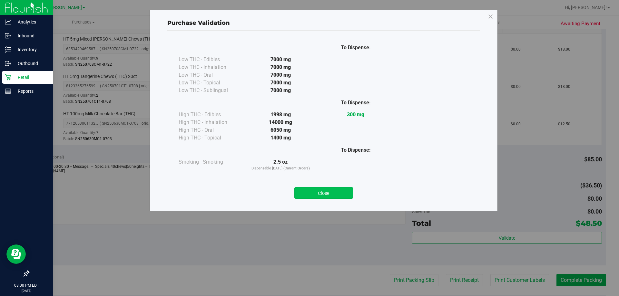
click at [340, 189] on button "Close" at bounding box center [323, 193] width 59 height 12
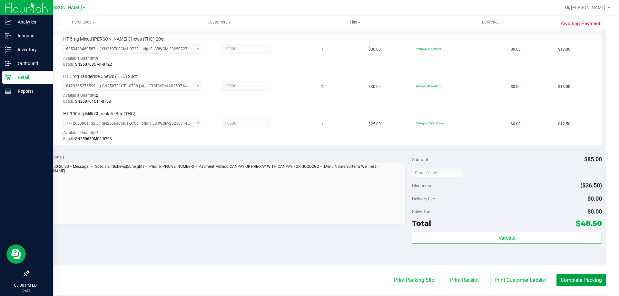
click at [576, 282] on button "Complete Packing" at bounding box center [582, 280] width 50 height 12
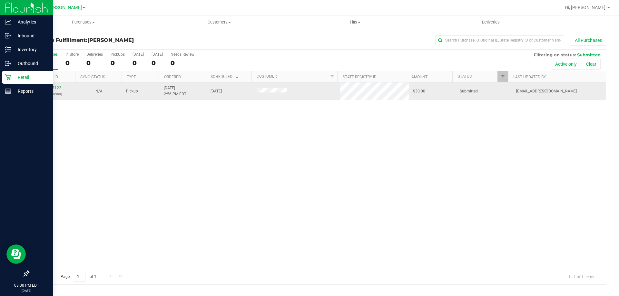
click at [52, 90] on div "11857122 (317508390)" at bounding box center [52, 91] width 39 height 12
click at [50, 90] on div "11857122 (317508390)" at bounding box center [52, 91] width 39 height 12
click at [48, 87] on link "11857122" at bounding box center [52, 88] width 18 height 5
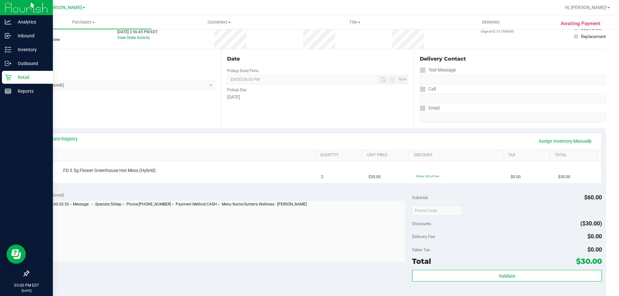
scroll to position [55, 0]
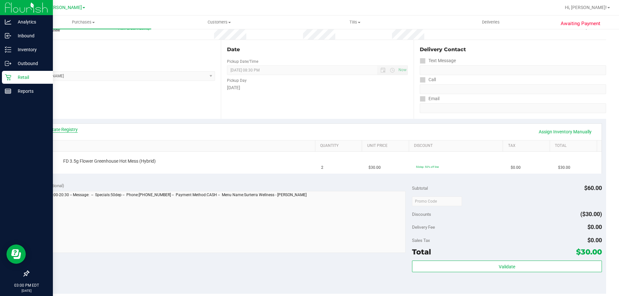
click at [65, 129] on link "View State Registry" at bounding box center [58, 129] width 39 height 6
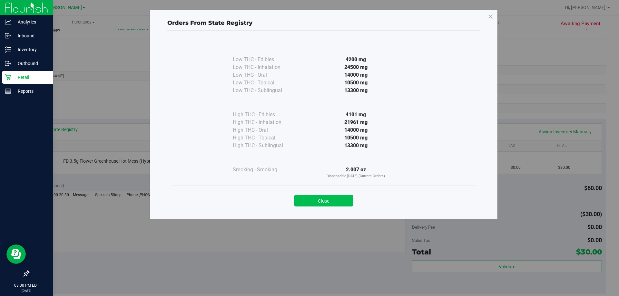
click at [318, 204] on button "Close" at bounding box center [323, 201] width 59 height 12
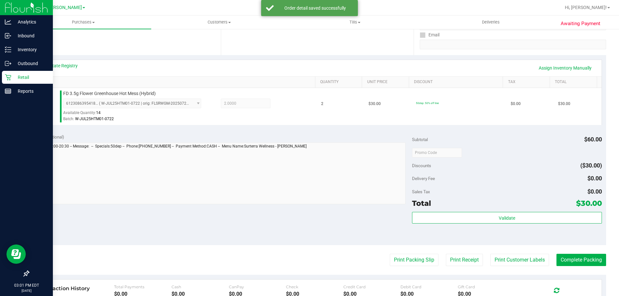
scroll to position [168, 0]
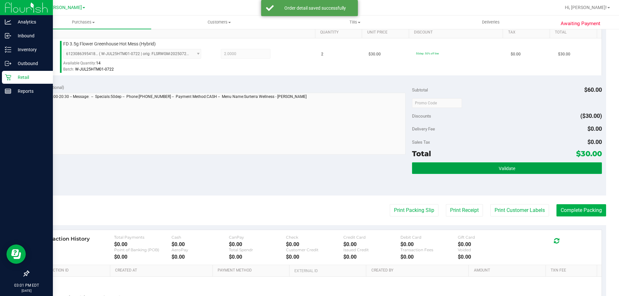
click at [522, 170] on button "Validate" at bounding box center [507, 169] width 190 height 12
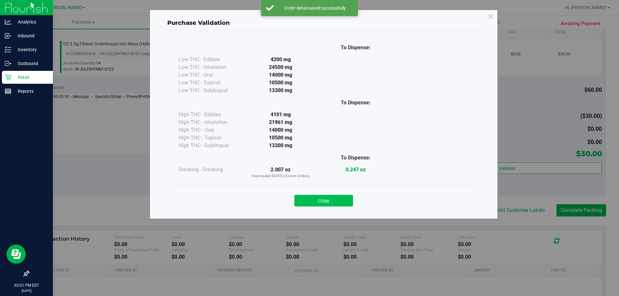
click at [340, 200] on button "Close" at bounding box center [323, 201] width 59 height 12
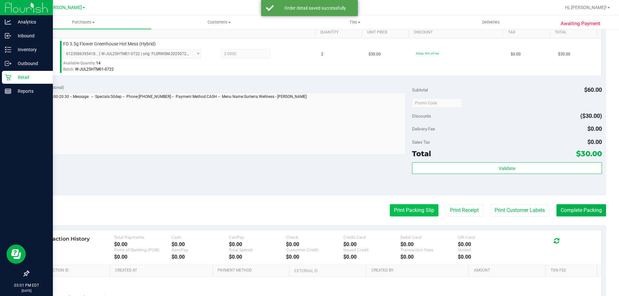
click at [422, 215] on button "Print Packing Slip" at bounding box center [414, 210] width 49 height 12
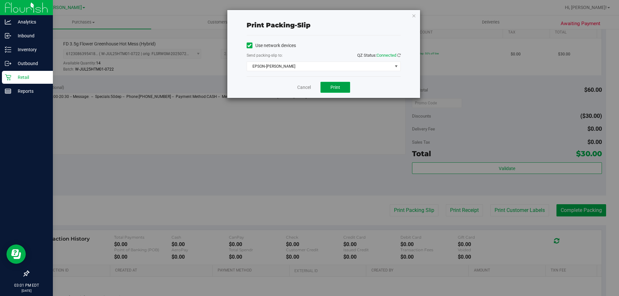
click at [343, 86] on button "Print" at bounding box center [336, 87] width 30 height 11
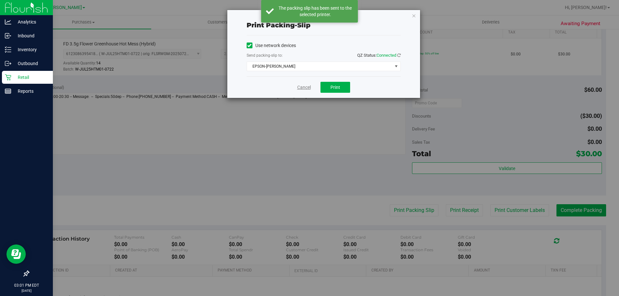
click at [298, 90] on link "Cancel" at bounding box center [304, 87] width 14 height 7
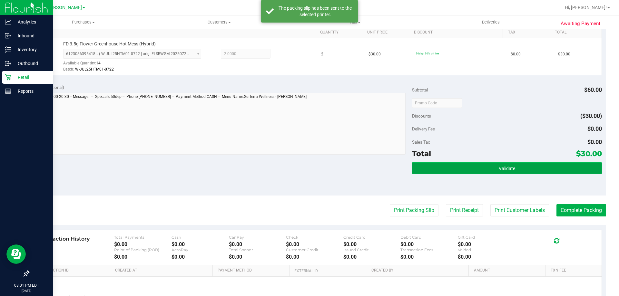
click at [517, 173] on button "Validate" at bounding box center [507, 169] width 190 height 12
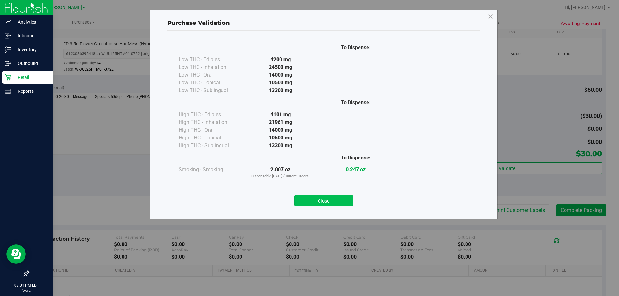
click at [338, 203] on button "Close" at bounding box center [323, 201] width 59 height 12
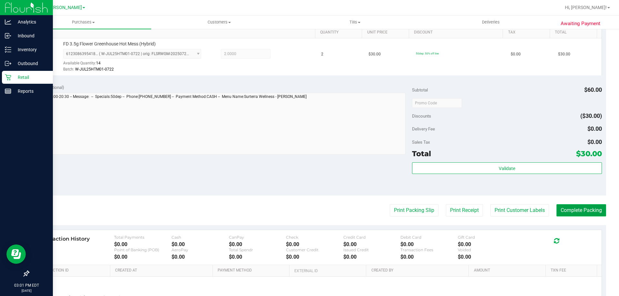
click at [583, 214] on button "Complete Packing" at bounding box center [582, 210] width 50 height 12
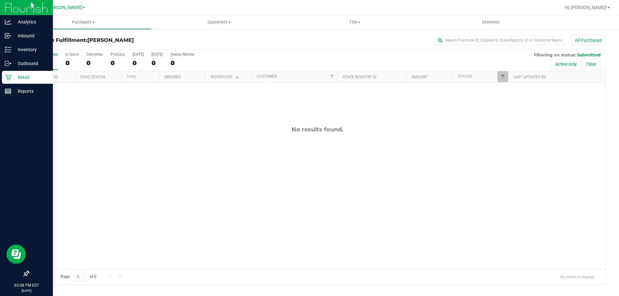
click at [18, 81] on p "Retail" at bounding box center [30, 78] width 39 height 8
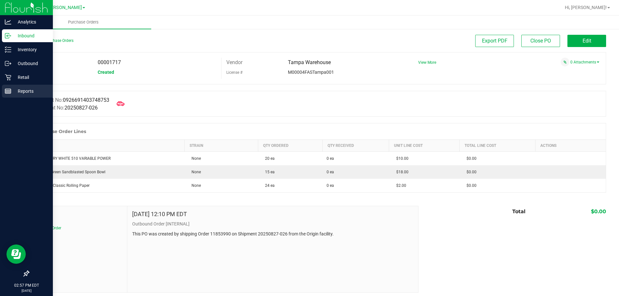
click at [15, 90] on p "Reports" at bounding box center [30, 91] width 39 height 8
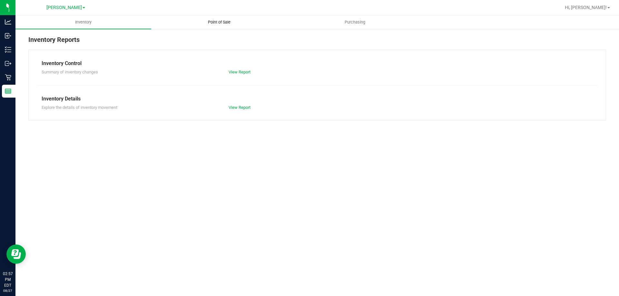
click at [223, 28] on uib-tab-heading "Point of Sale" at bounding box center [219, 22] width 135 height 13
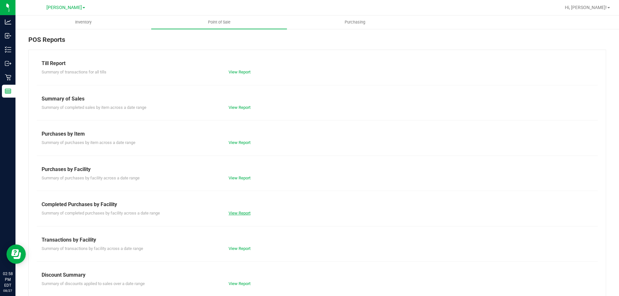
click at [238, 212] on link "View Report" at bounding box center [240, 213] width 22 height 5
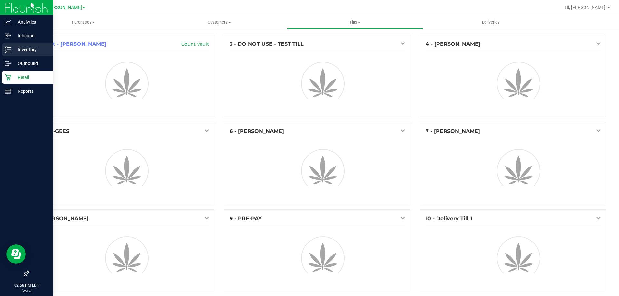
click at [12, 48] on p "Inventory" at bounding box center [30, 50] width 39 height 8
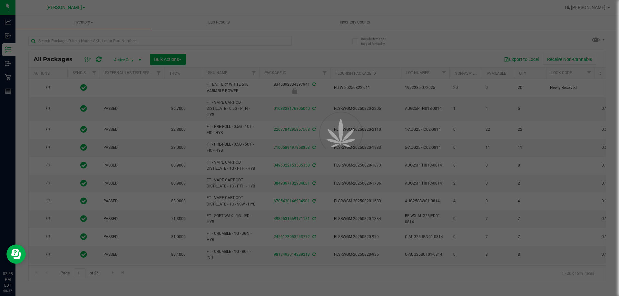
type input "[DATE]"
